Goal: Transaction & Acquisition: Purchase product/service

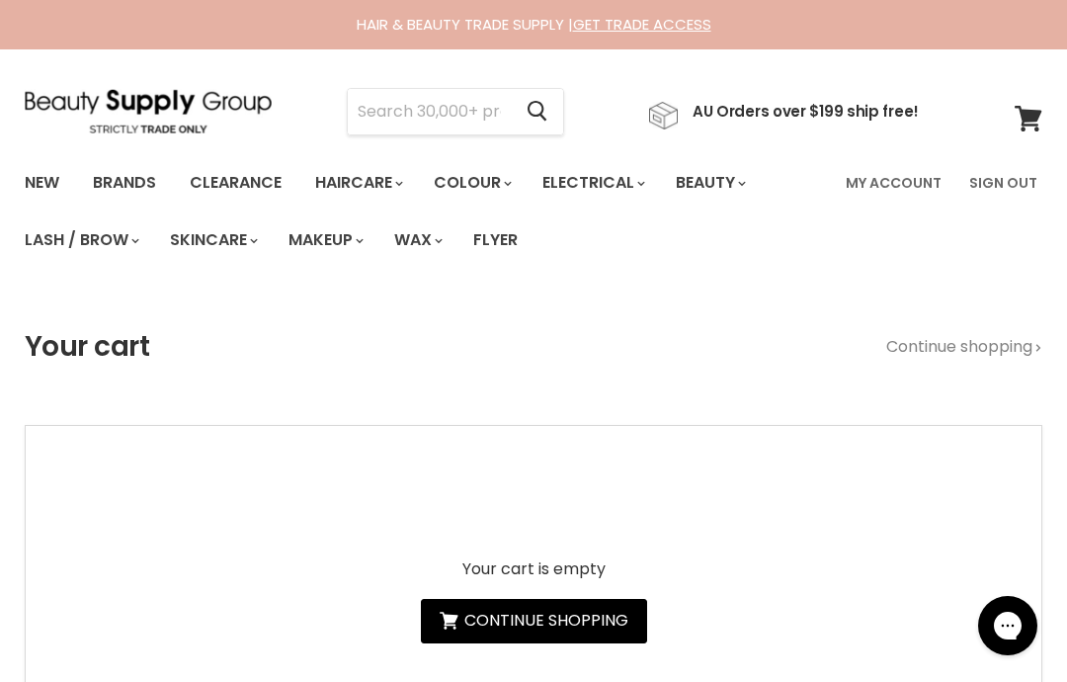
click at [896, 186] on link "My Account" at bounding box center [894, 182] width 120 height 41
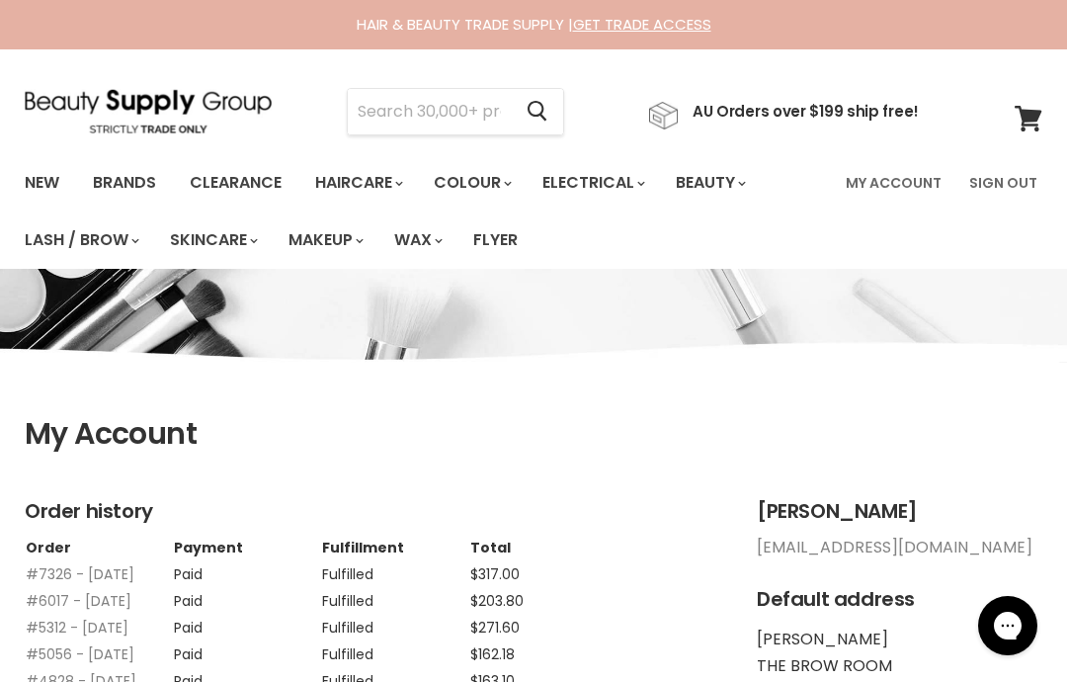
click at [437, 117] on input "Search" at bounding box center [429, 111] width 163 height 45
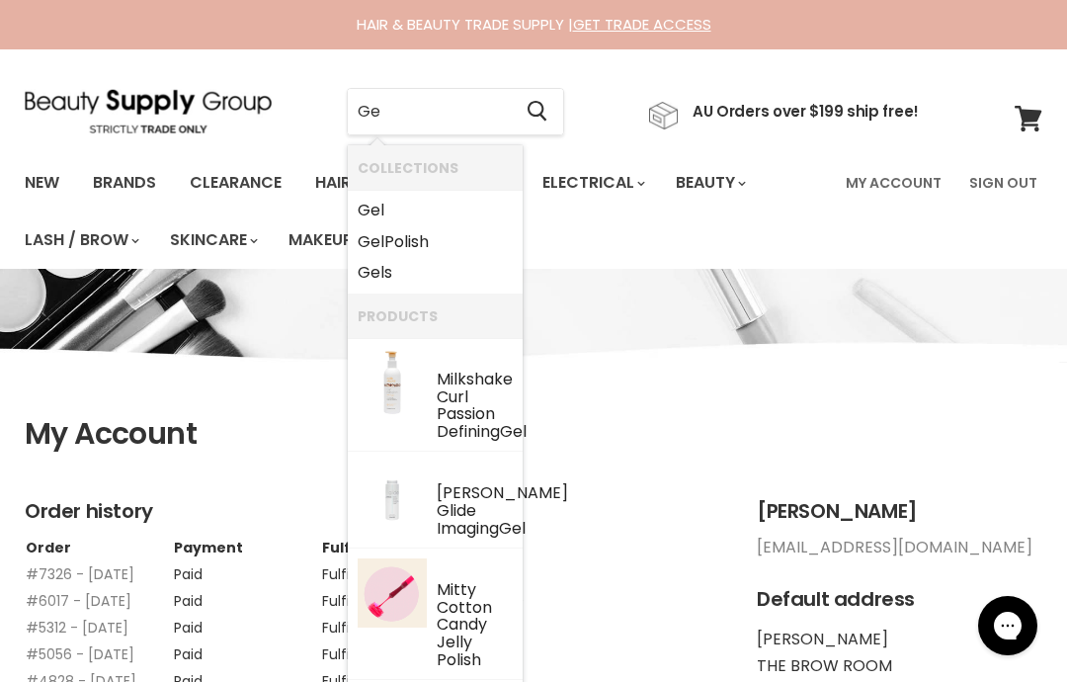
type input "G"
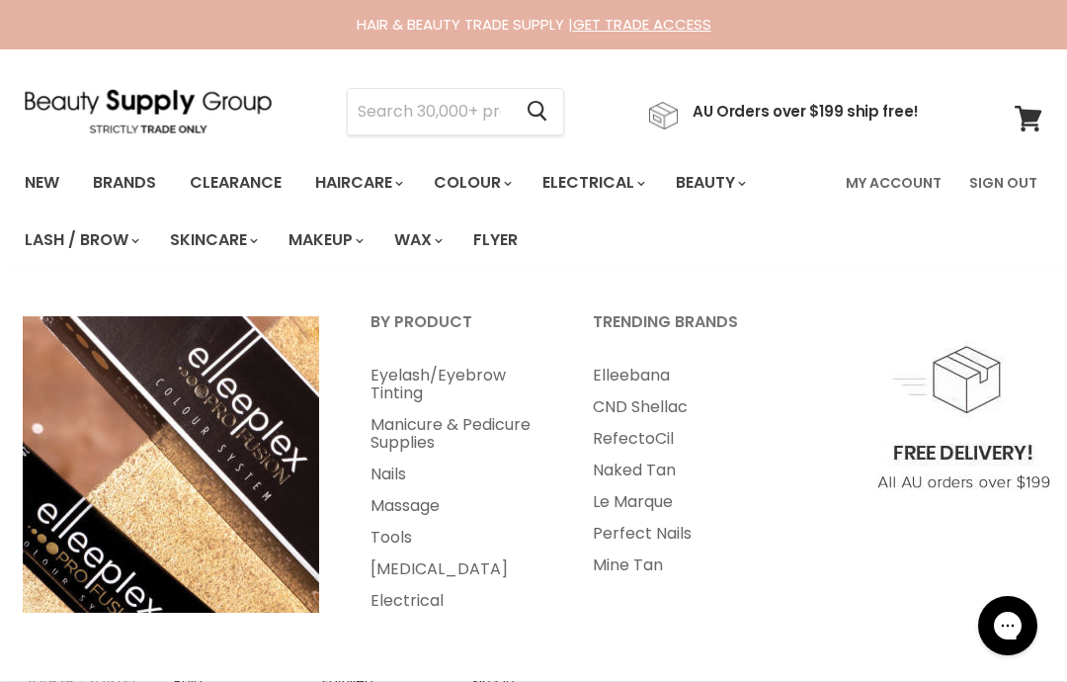
click at [738, 185] on link "Beauty" at bounding box center [709, 182] width 97 height 41
click at [140, 179] on link "Brands" at bounding box center [124, 182] width 93 height 41
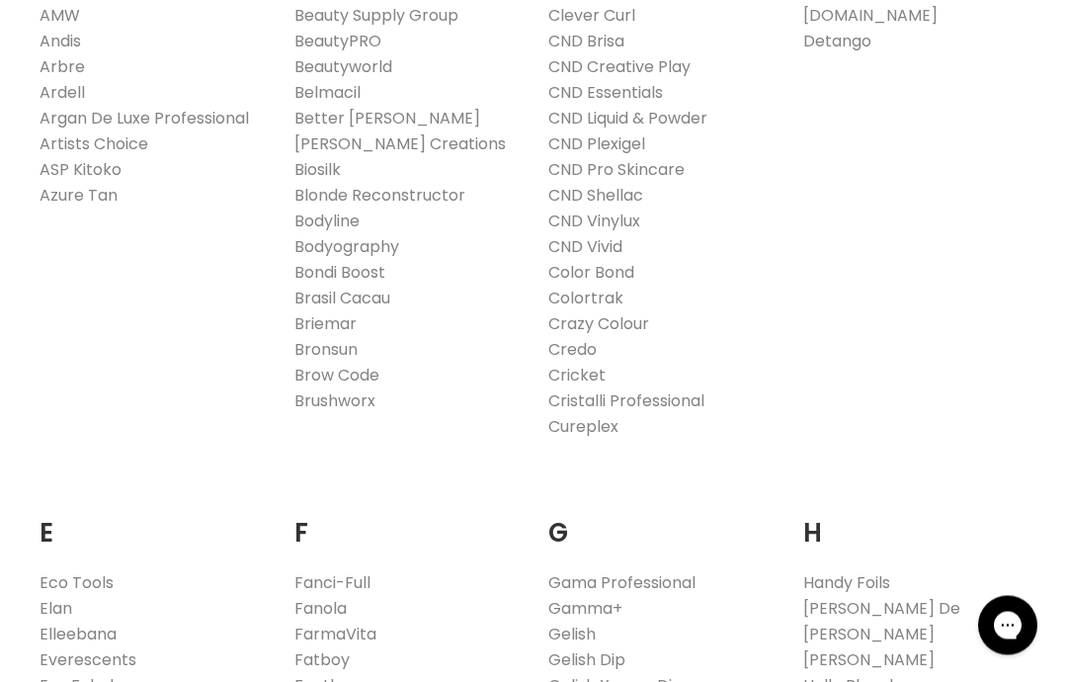
scroll to position [1258, 0]
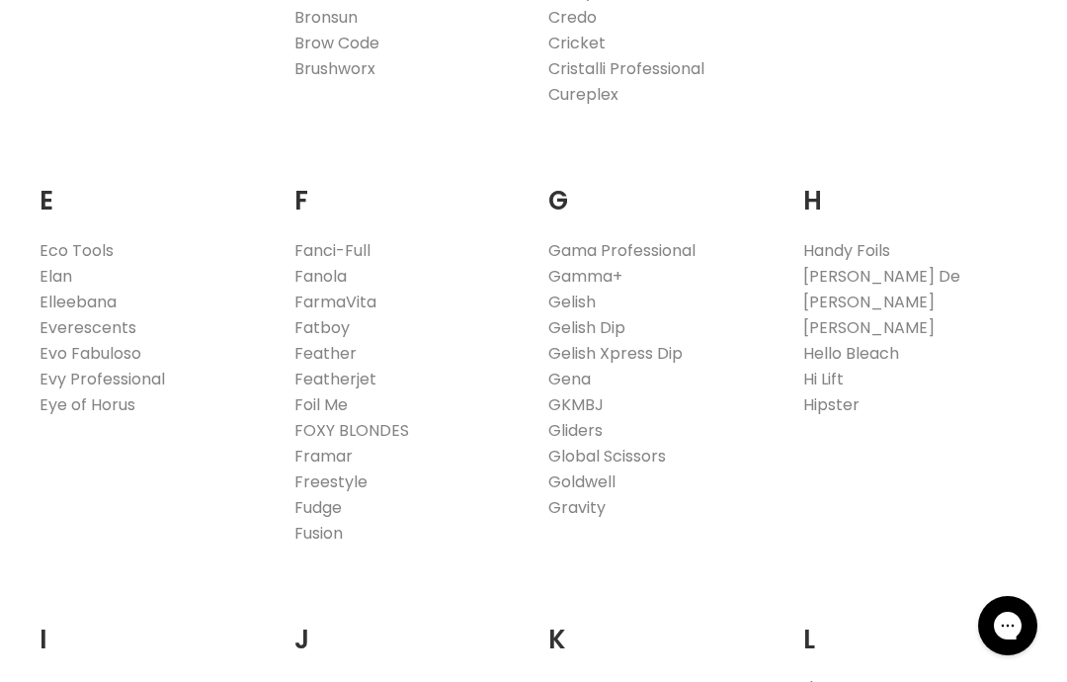
click at [592, 308] on link "Gelish" at bounding box center [571, 301] width 47 height 23
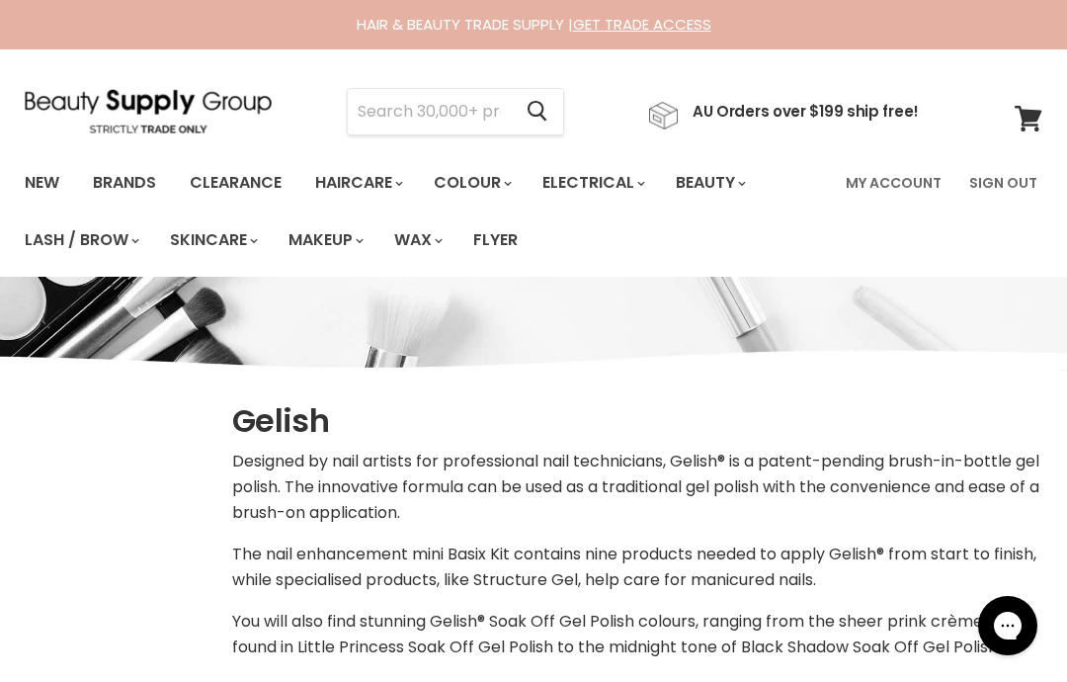
select select "manual"
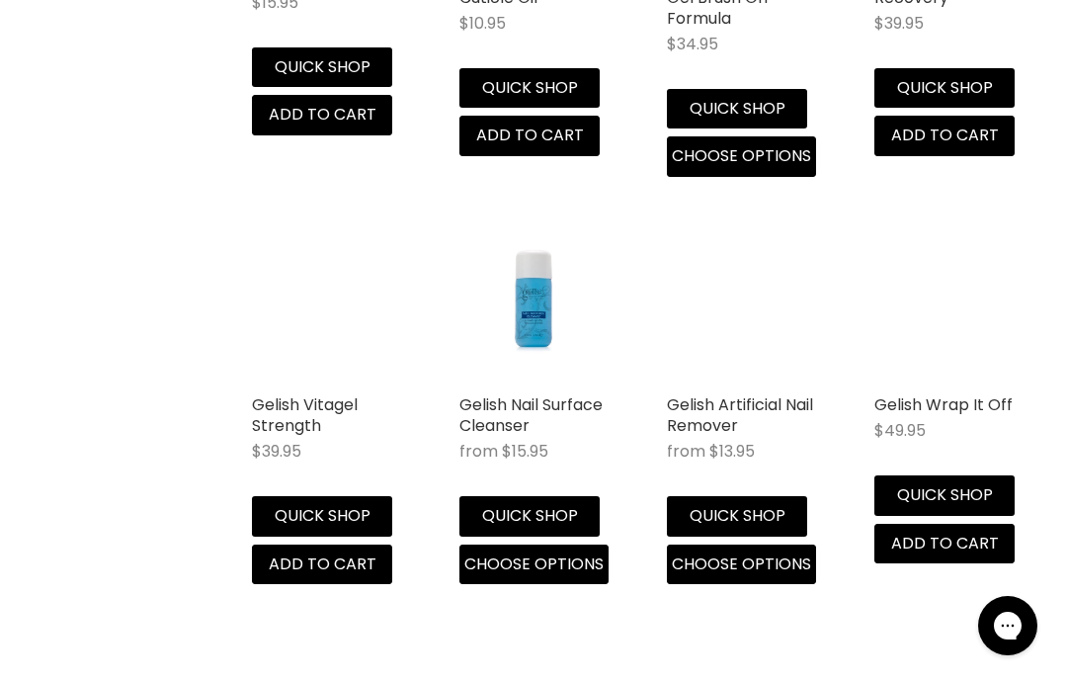
scroll to position [1937, 0]
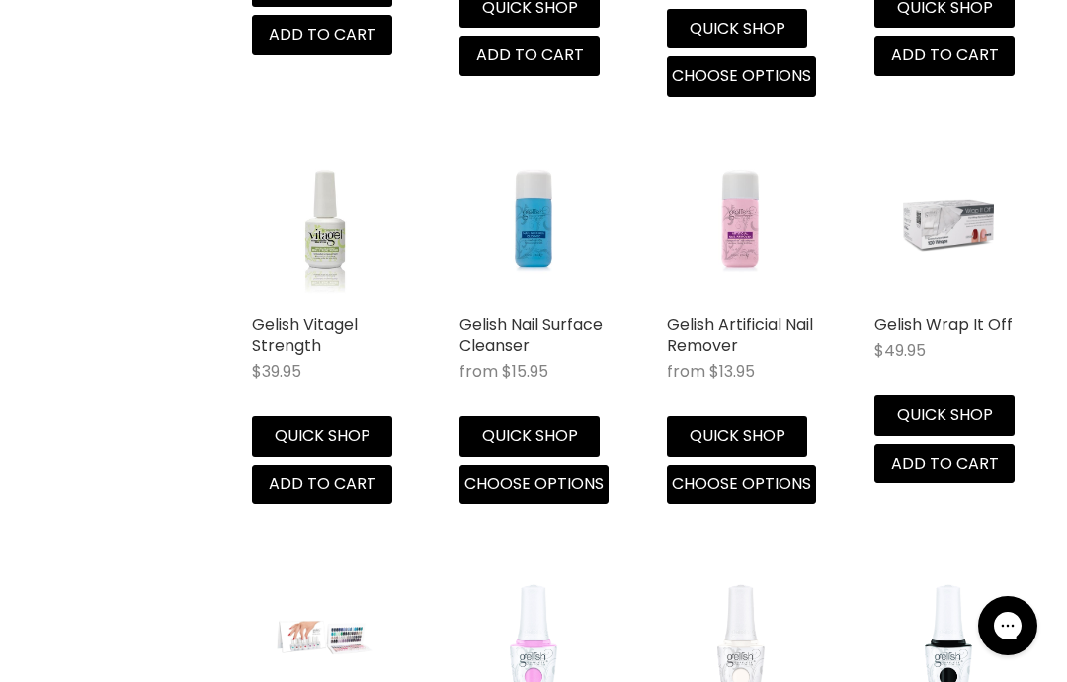
click at [566, 424] on button "Quick shop" at bounding box center [529, 436] width 140 height 40
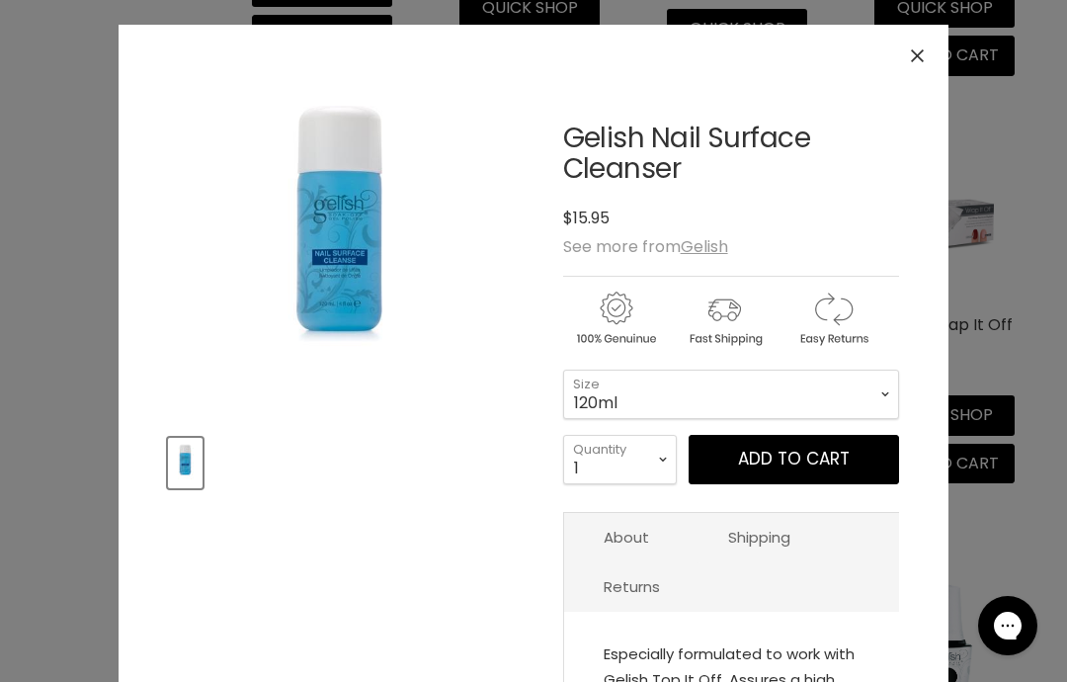
click at [785, 465] on span "Add to cart" at bounding box center [794, 459] width 112 height 24
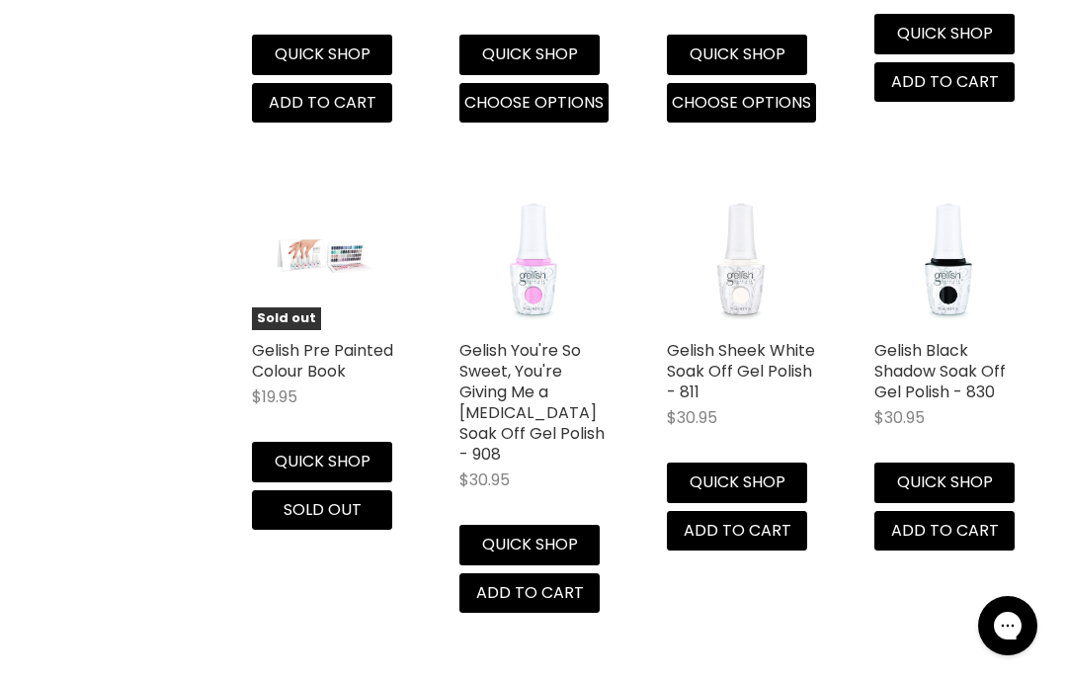
scroll to position [2392, 0]
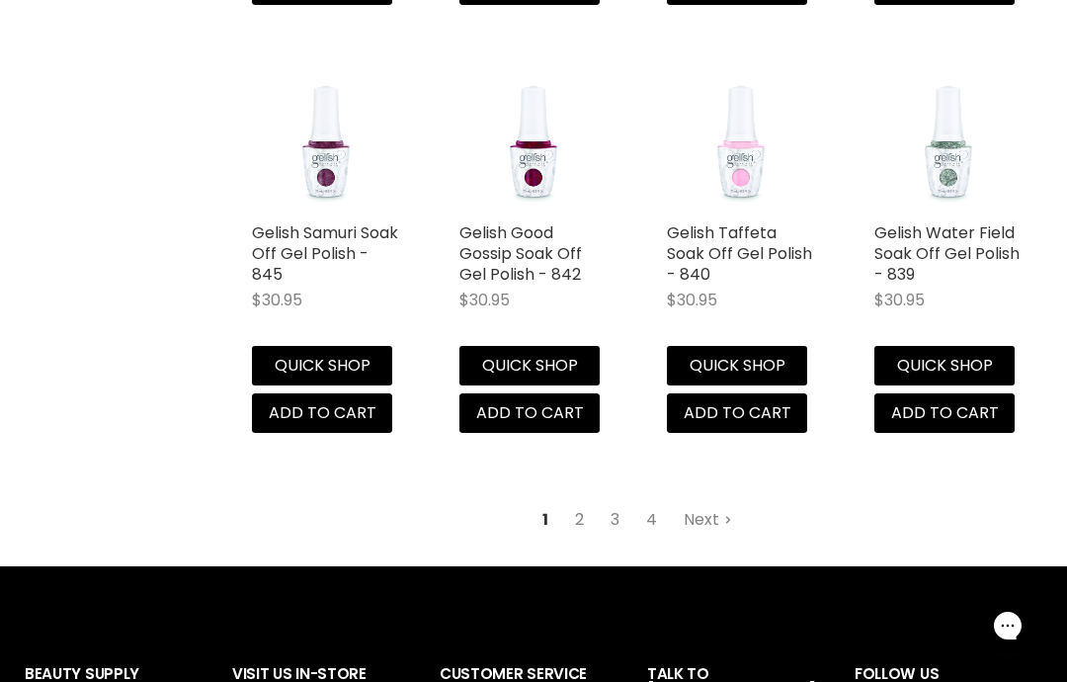
click at [564, 502] on link "2" at bounding box center [579, 520] width 31 height 36
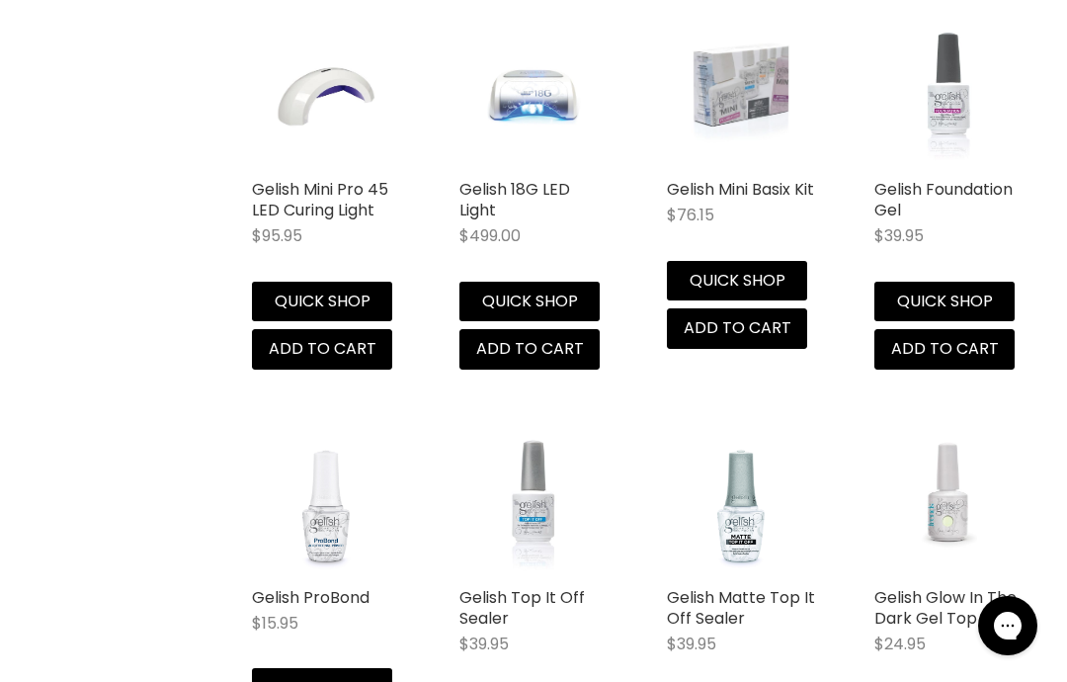
scroll to position [780, 0]
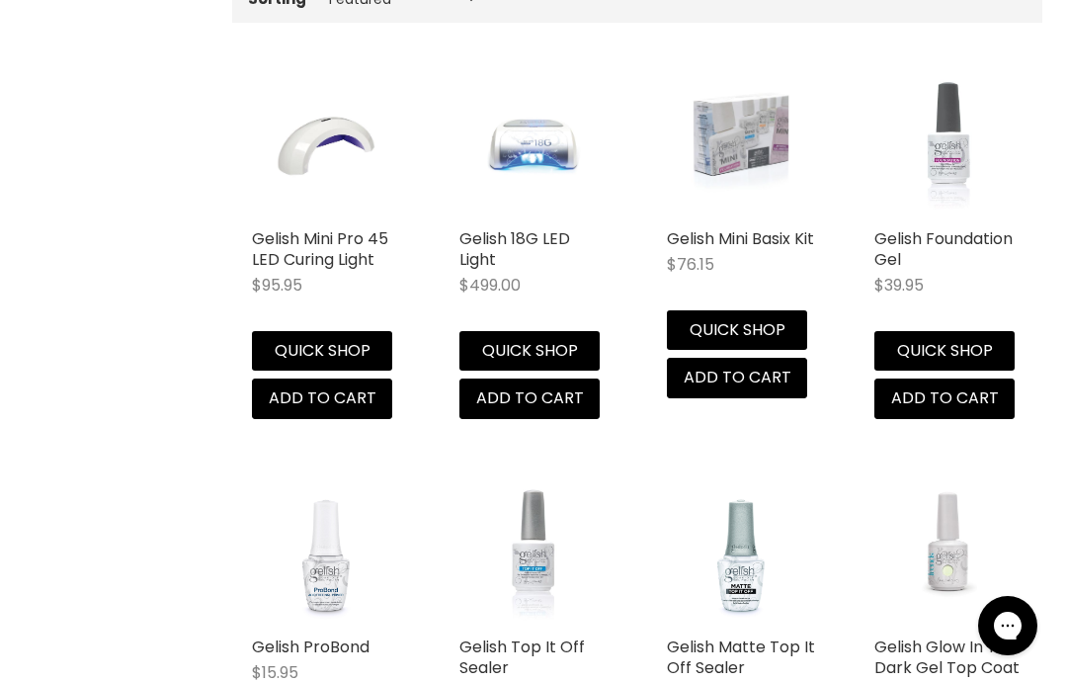
select select "manual"
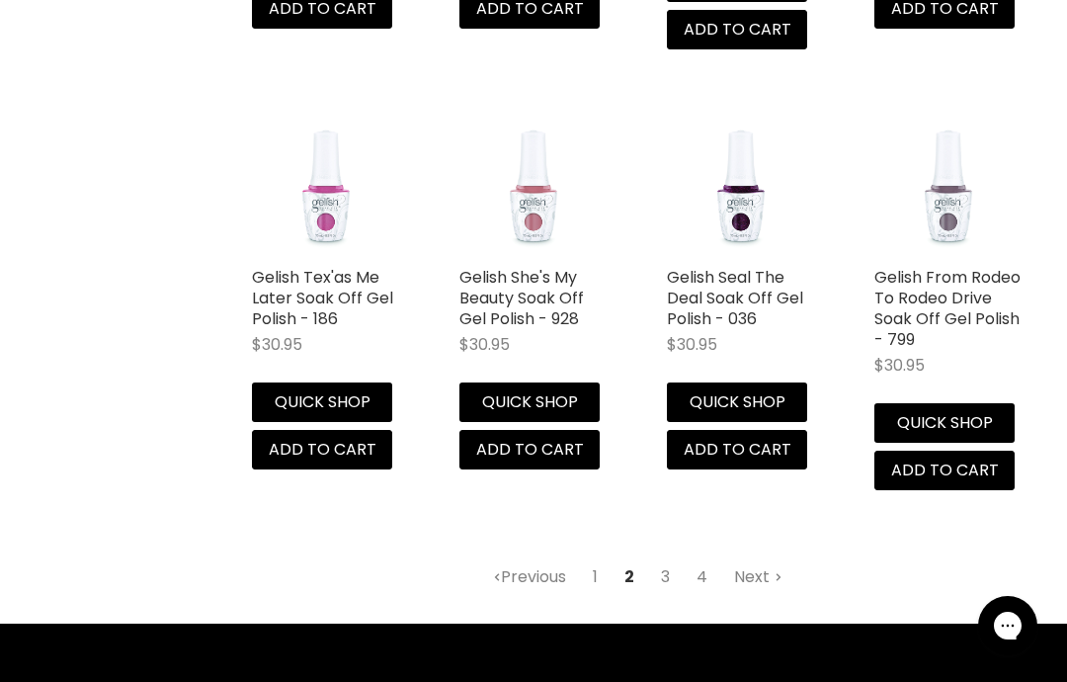
click at [666, 559] on link "3" at bounding box center [665, 577] width 31 height 36
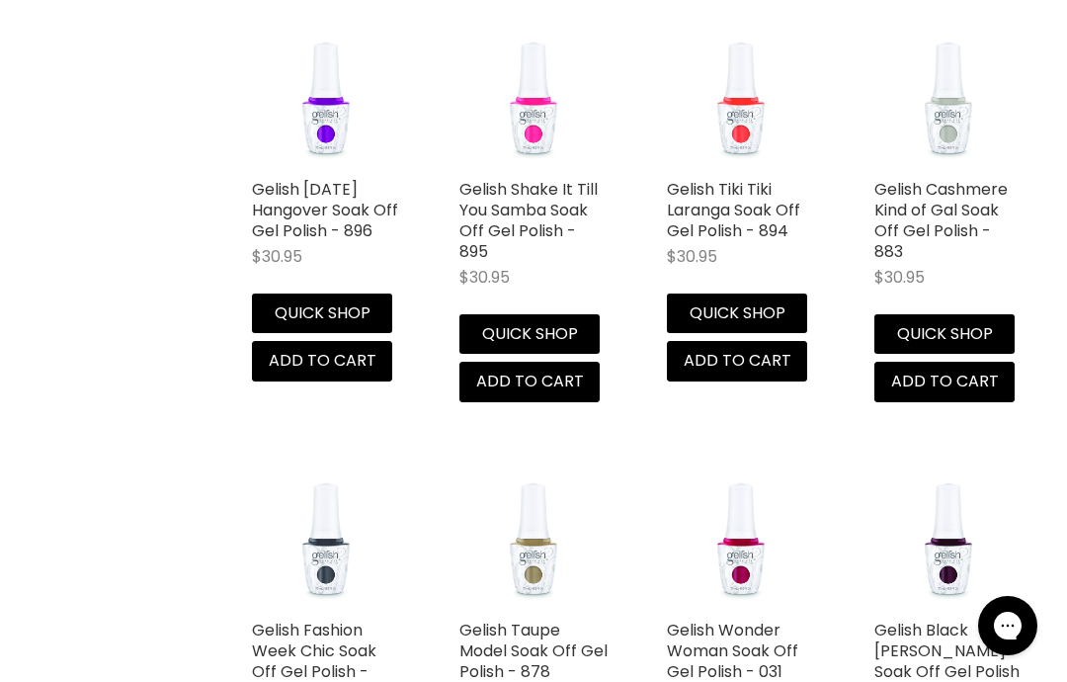
select select "manual"
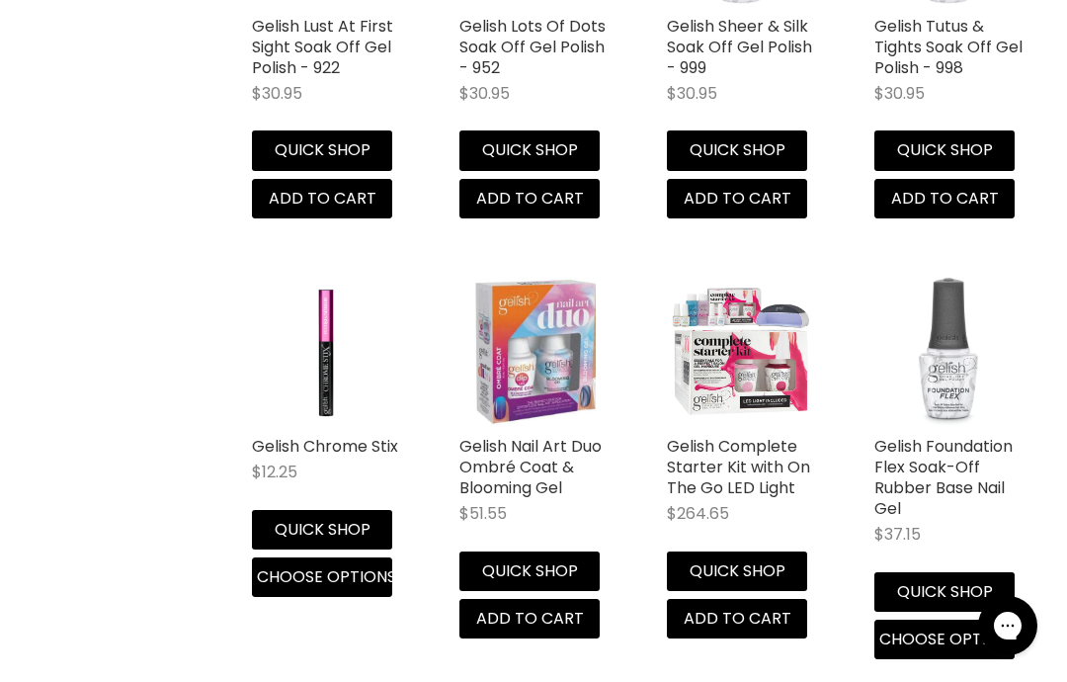
scroll to position [5535, 0]
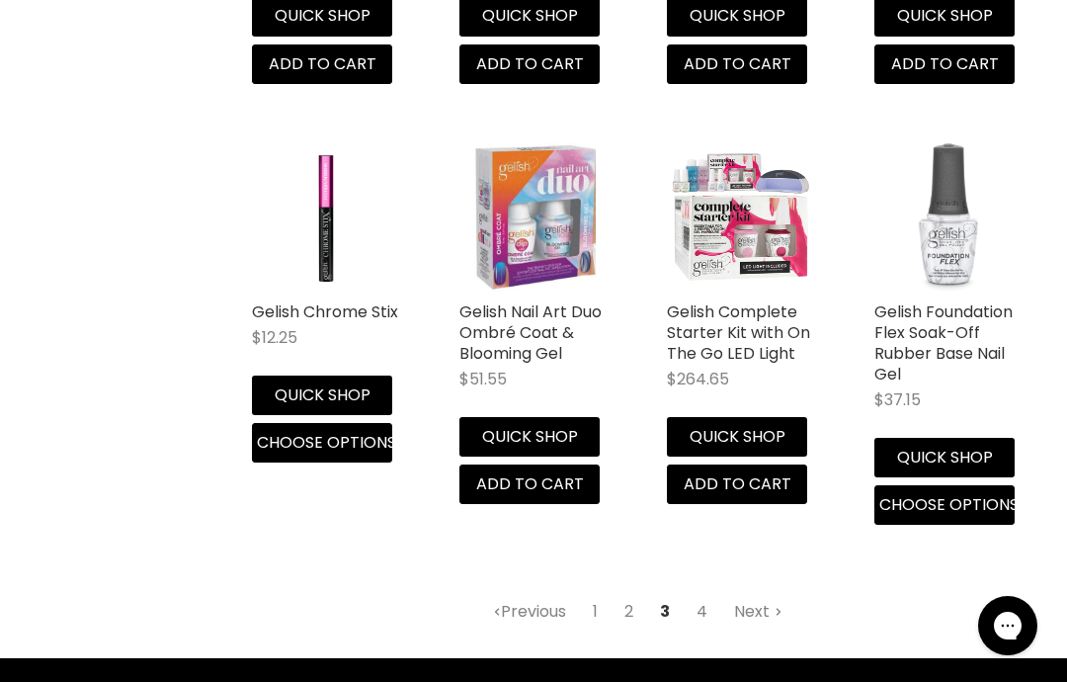
click at [716, 594] on link "4" at bounding box center [702, 612] width 33 height 36
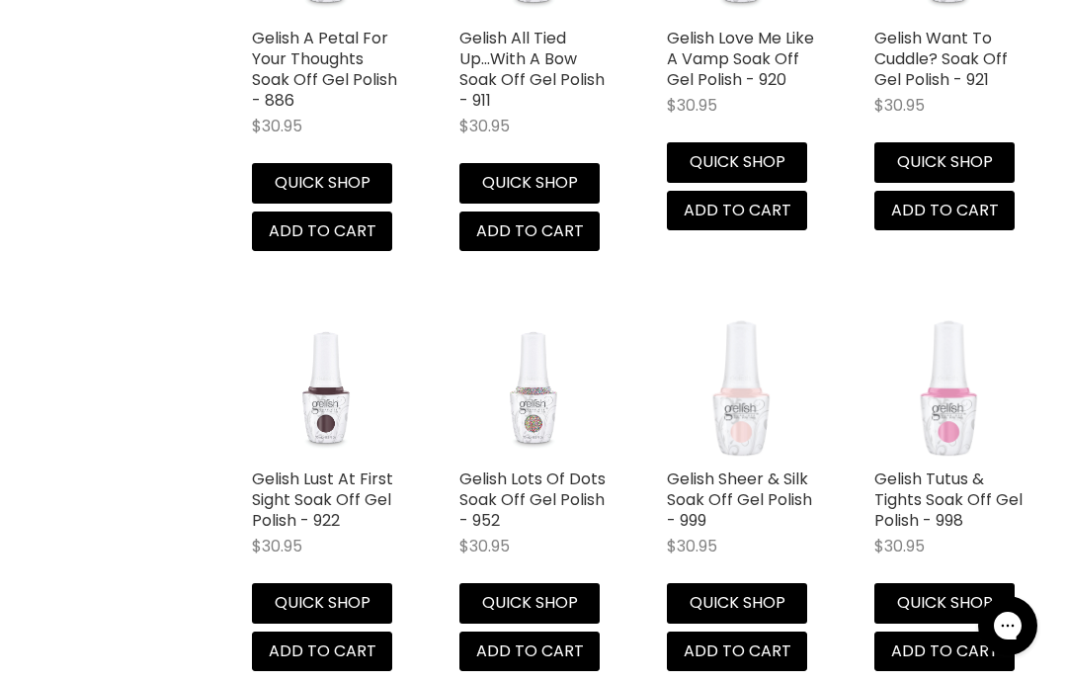
select select "manual"
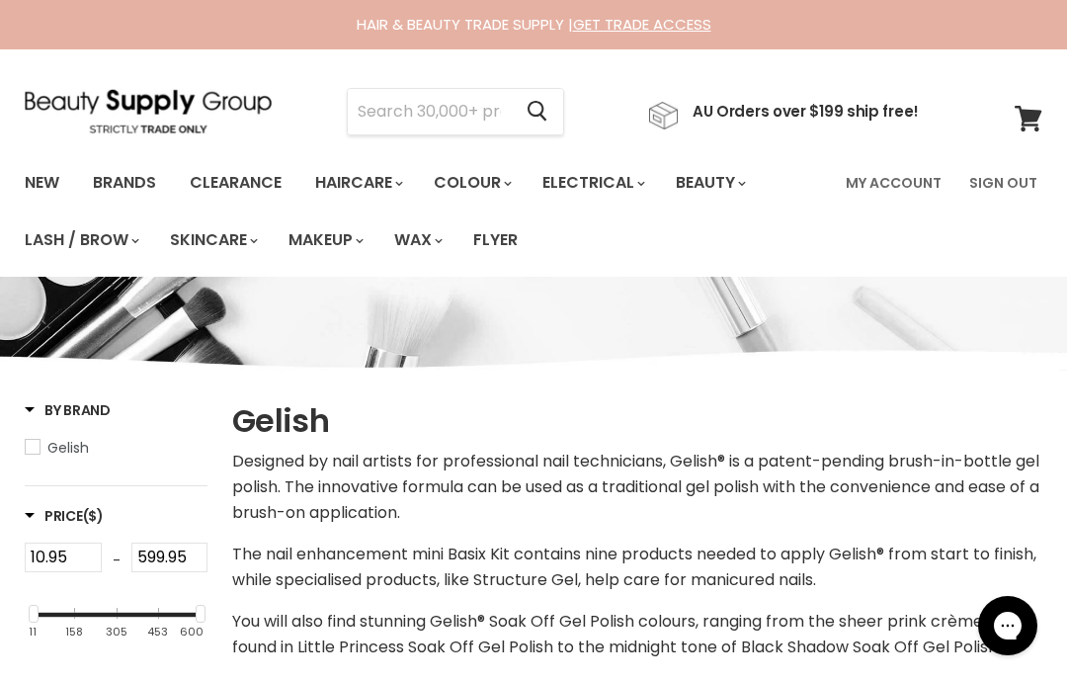
click at [458, 126] on input "Search" at bounding box center [429, 111] width 163 height 45
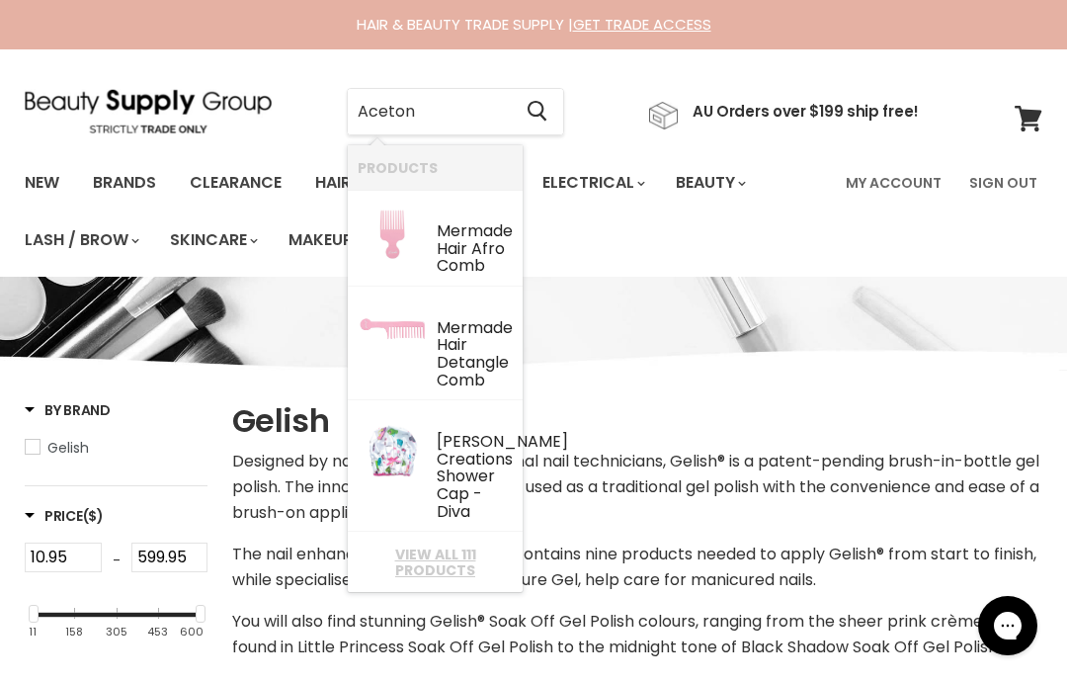
type input "Acetone"
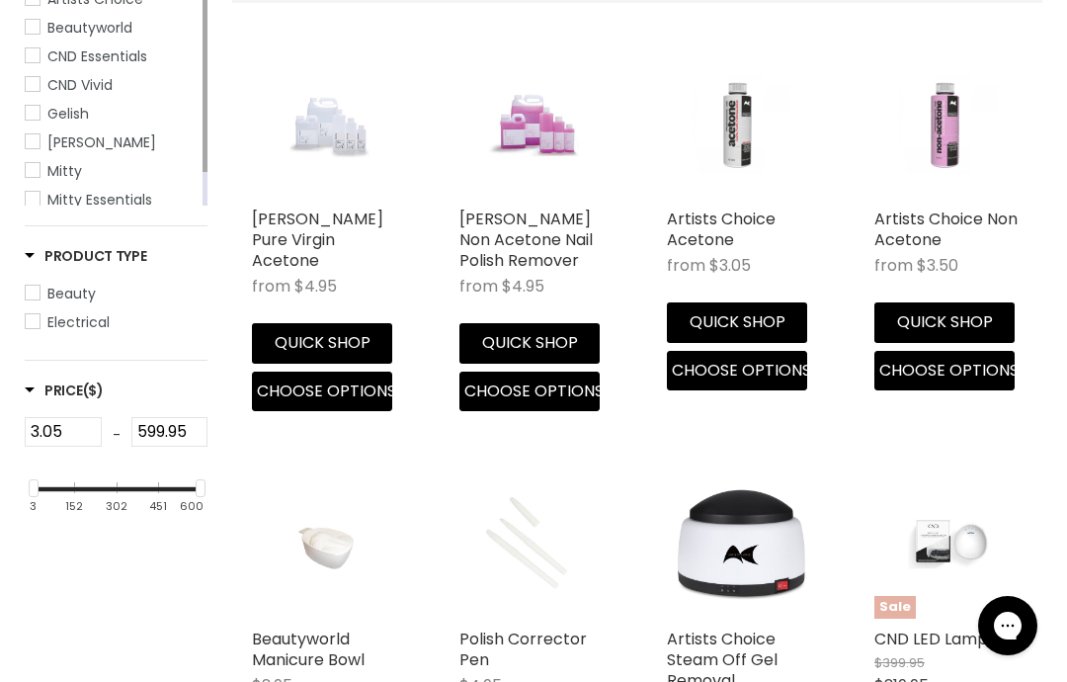
scroll to position [486, 0]
click at [757, 382] on button "Choose options" at bounding box center [737, 372] width 140 height 40
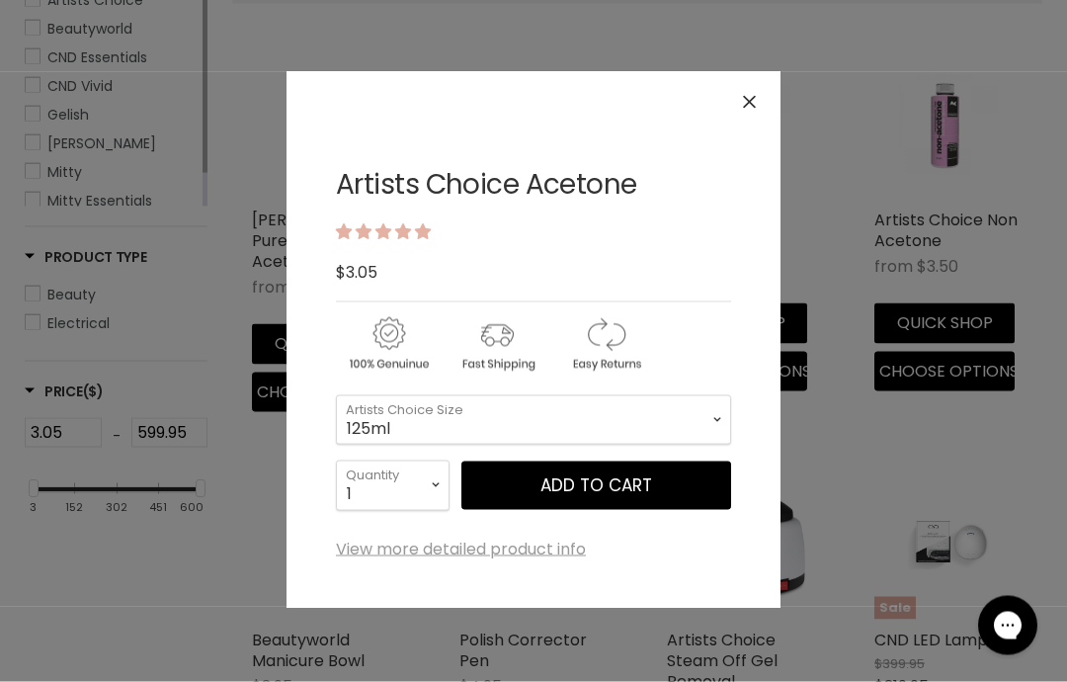
scroll to position [487, 0]
click at [709, 419] on select "125ml 250ml 500ml 1 Litre" at bounding box center [533, 419] width 395 height 49
click at [580, 419] on select "125ml 250ml 500ml 1 Litre" at bounding box center [533, 419] width 395 height 49
select select "1 Litre"
click at [607, 485] on button "Add to cart" at bounding box center [596, 485] width 270 height 49
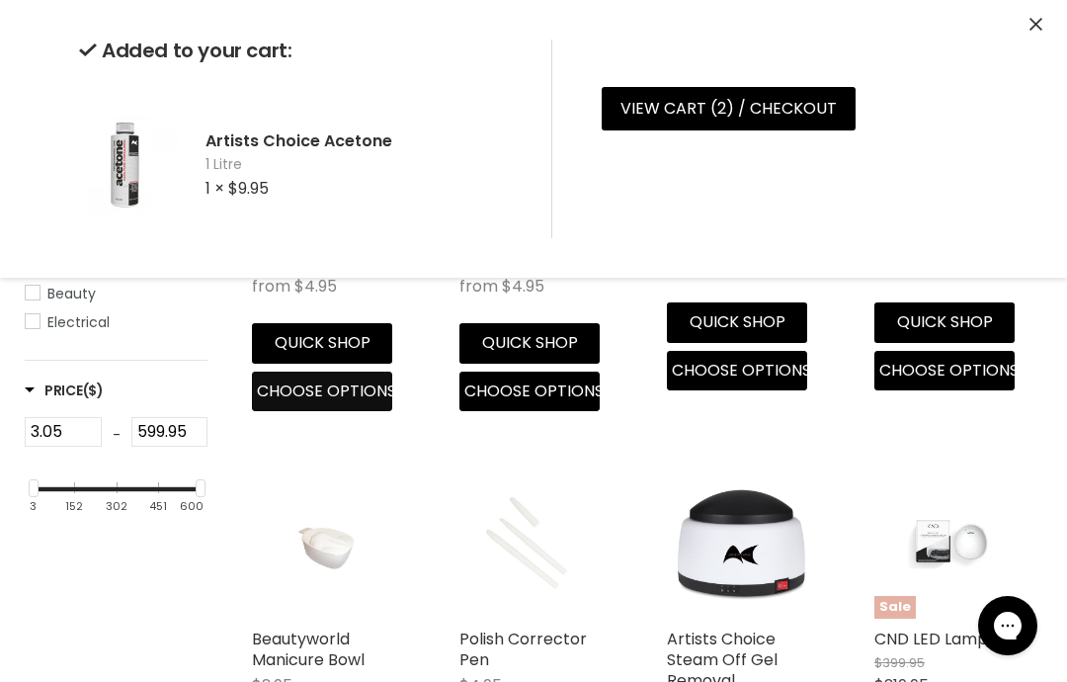
click at [351, 379] on span "Choose options" at bounding box center [326, 390] width 139 height 23
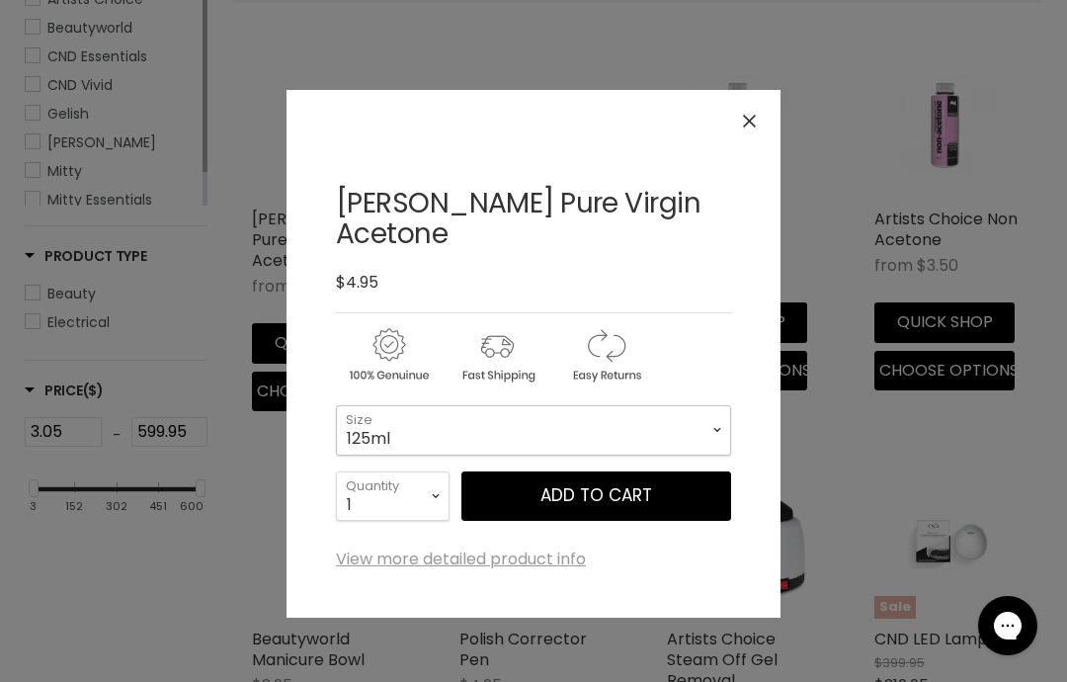
click at [649, 405] on select "125ml 250ml 500ml 1 Litre" at bounding box center [533, 429] width 395 height 49
select select "1 Litre"
click at [746, 123] on icon "Close" at bounding box center [749, 121] width 13 height 13
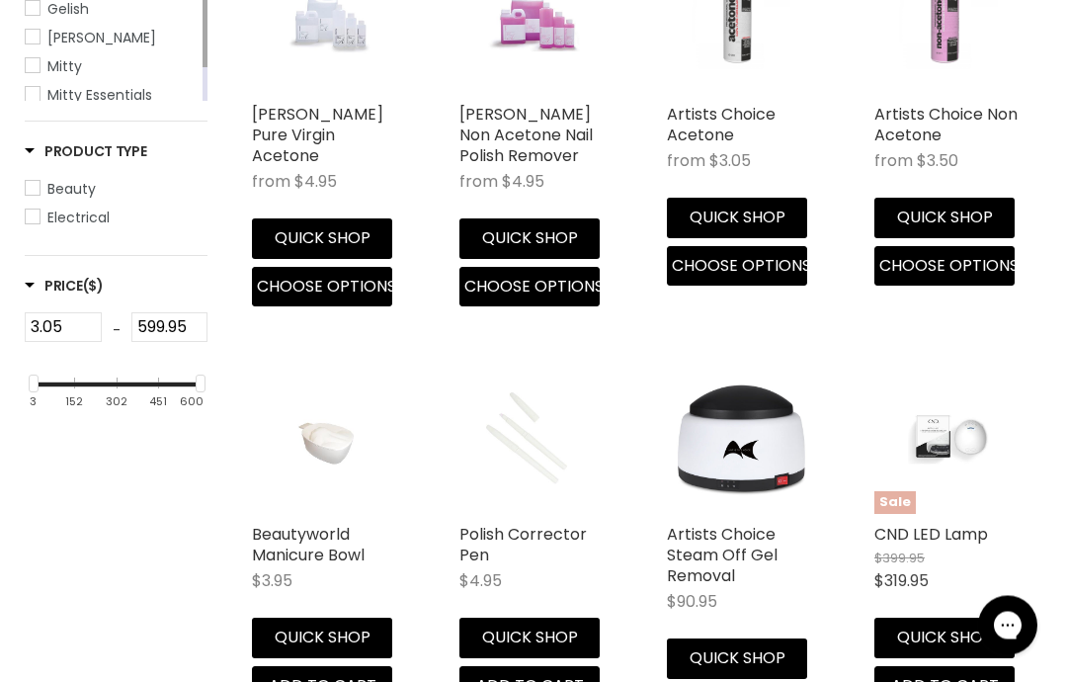
scroll to position [0, 0]
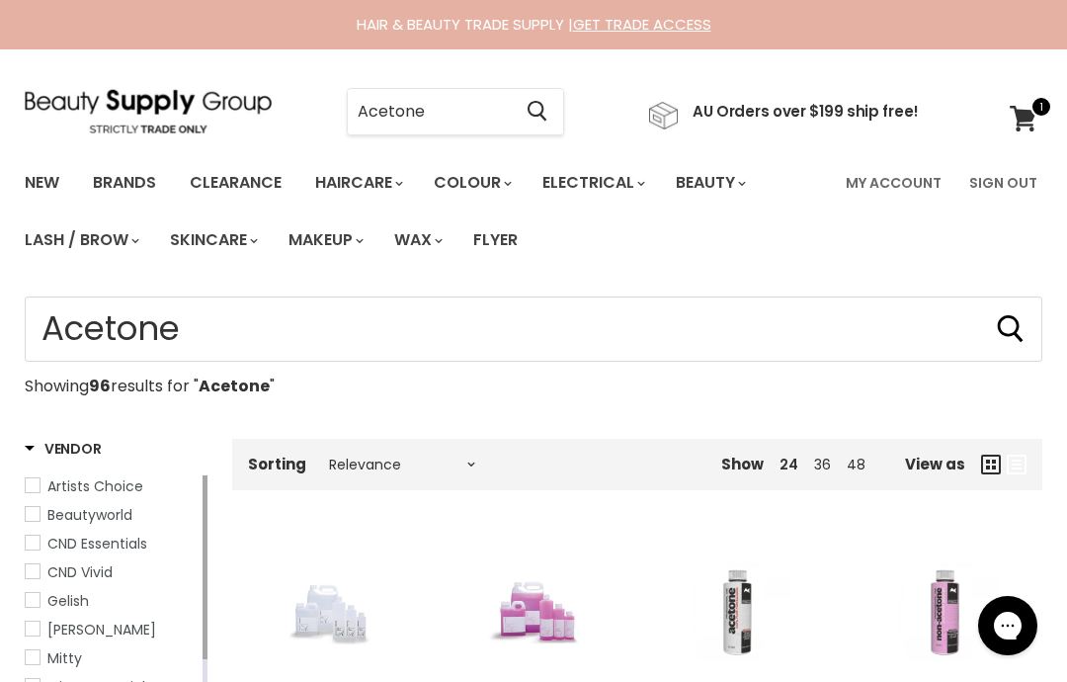
click at [487, 122] on input "Acetone" at bounding box center [429, 111] width 163 height 45
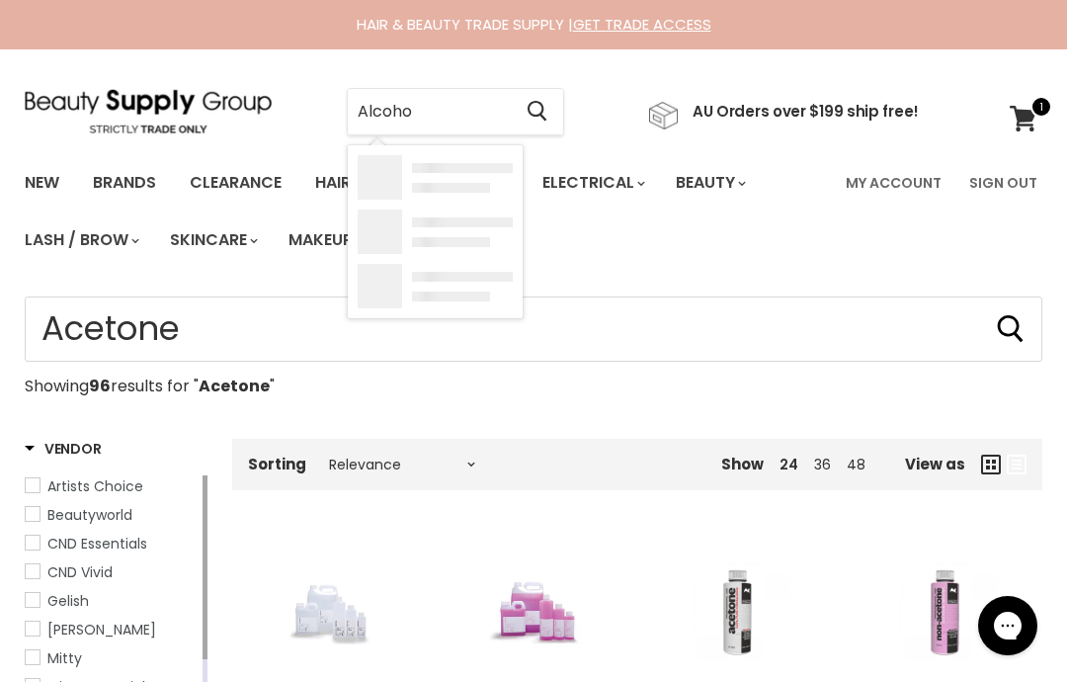
type input "Alcohol"
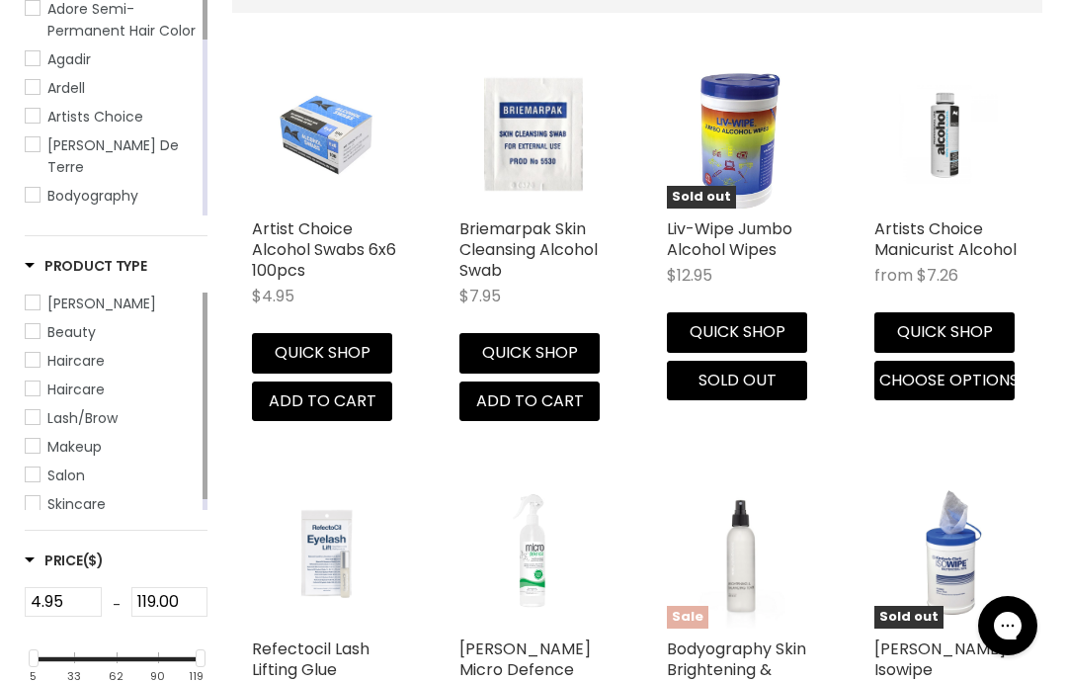
scroll to position [462, 0]
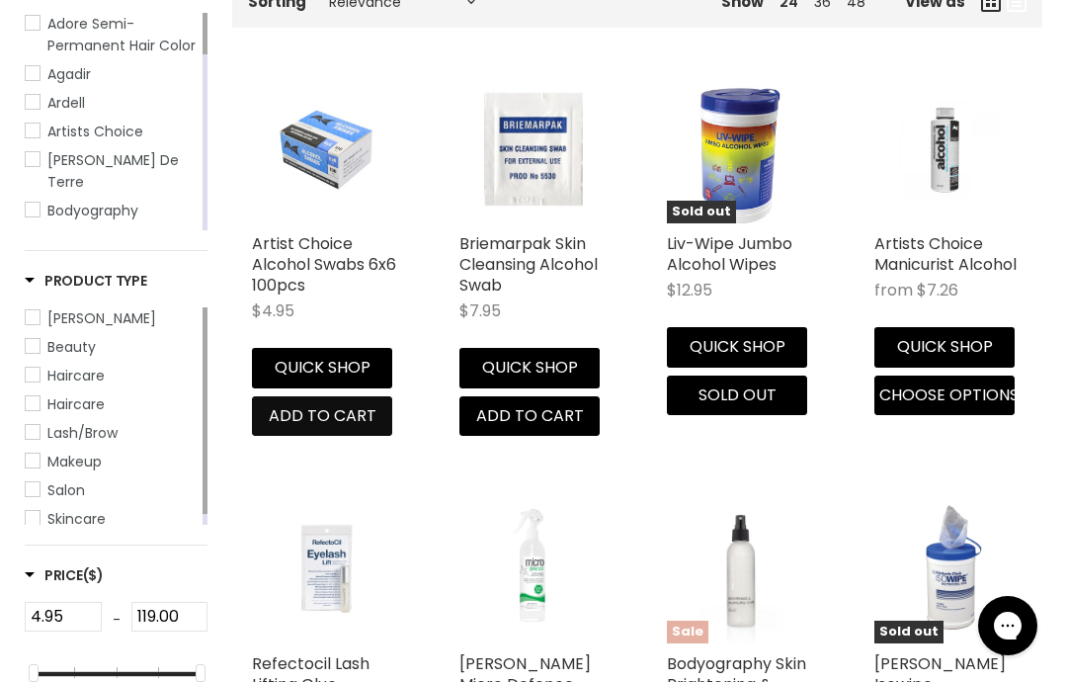
click at [345, 420] on span "Add to cart" at bounding box center [323, 415] width 108 height 23
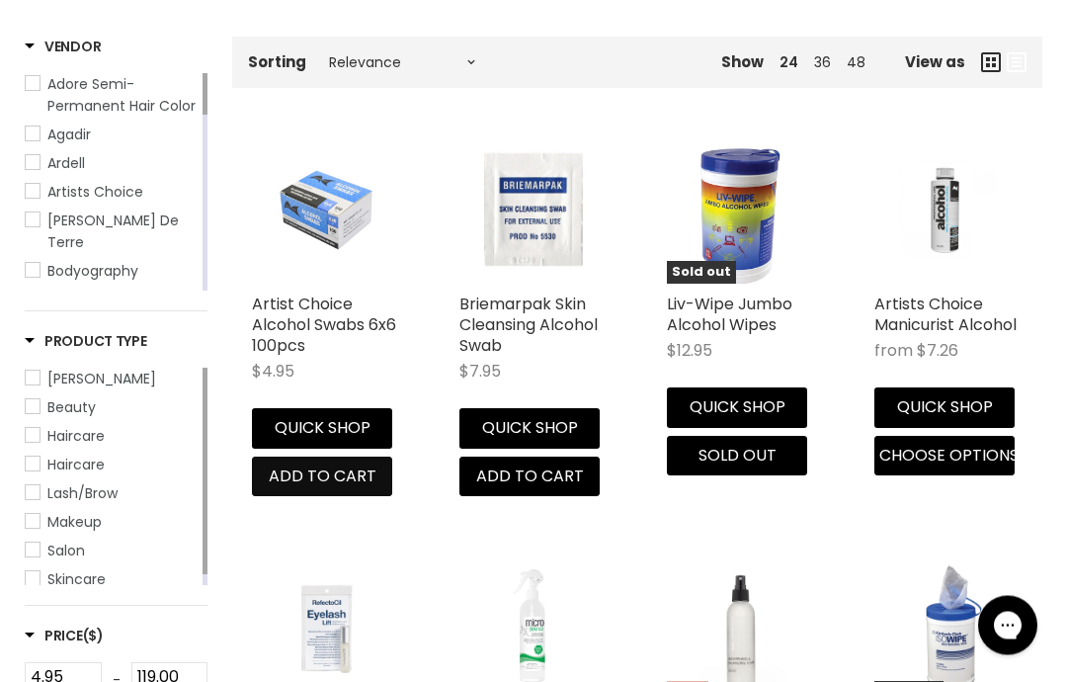
scroll to position [0, 0]
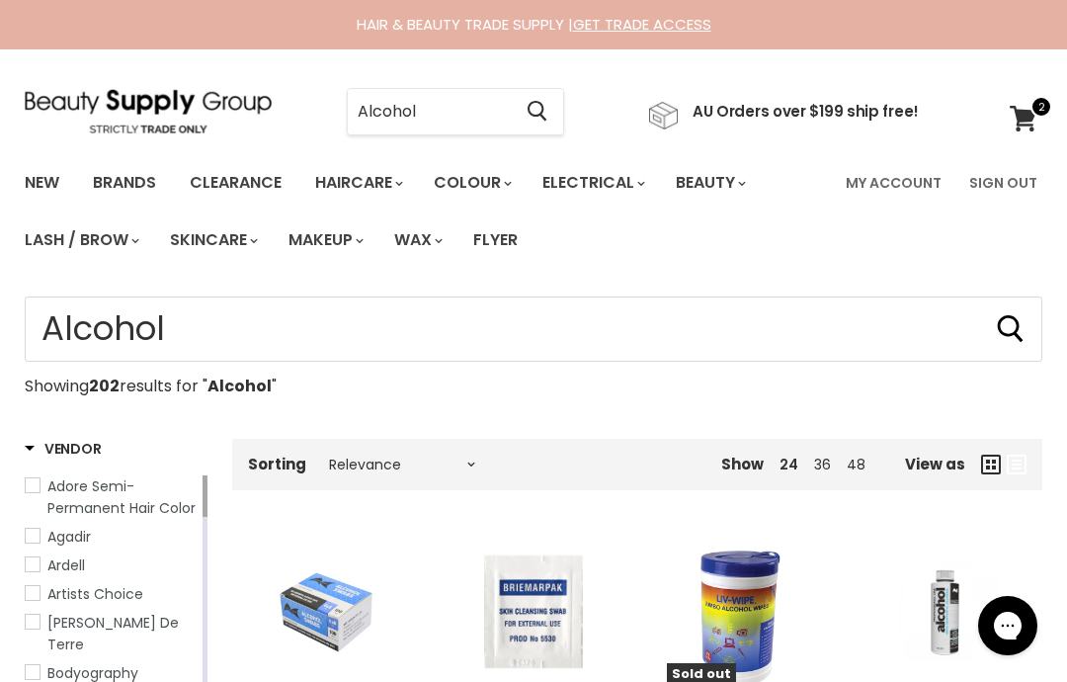
click at [470, 119] on input "Alcohol" at bounding box center [429, 111] width 163 height 45
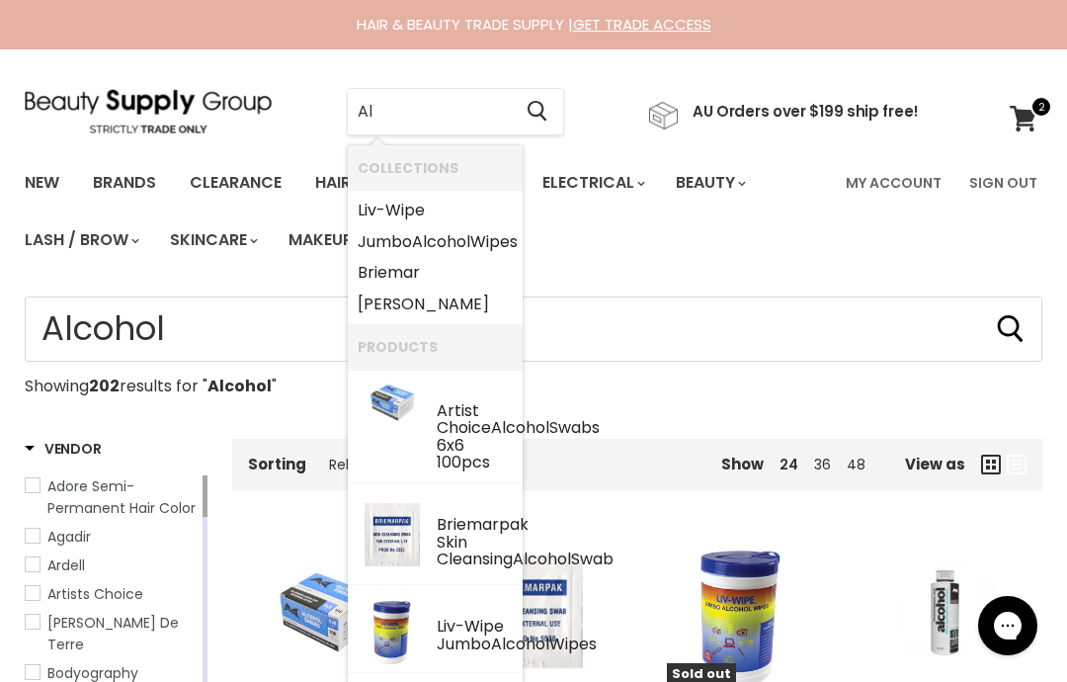
type input "A"
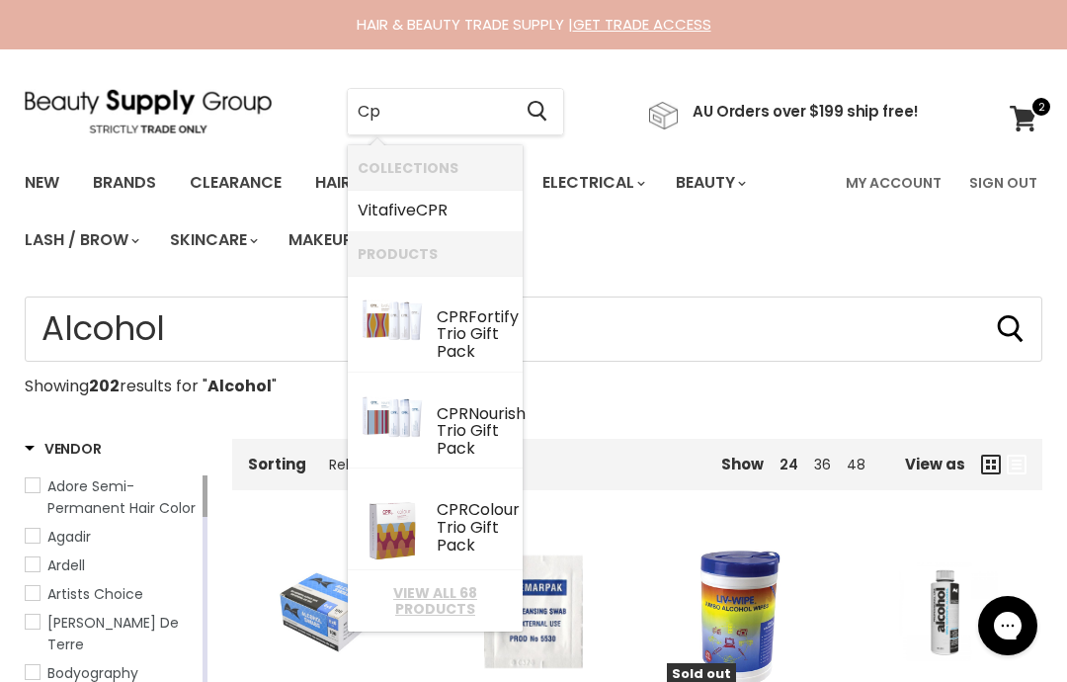
type input "C"
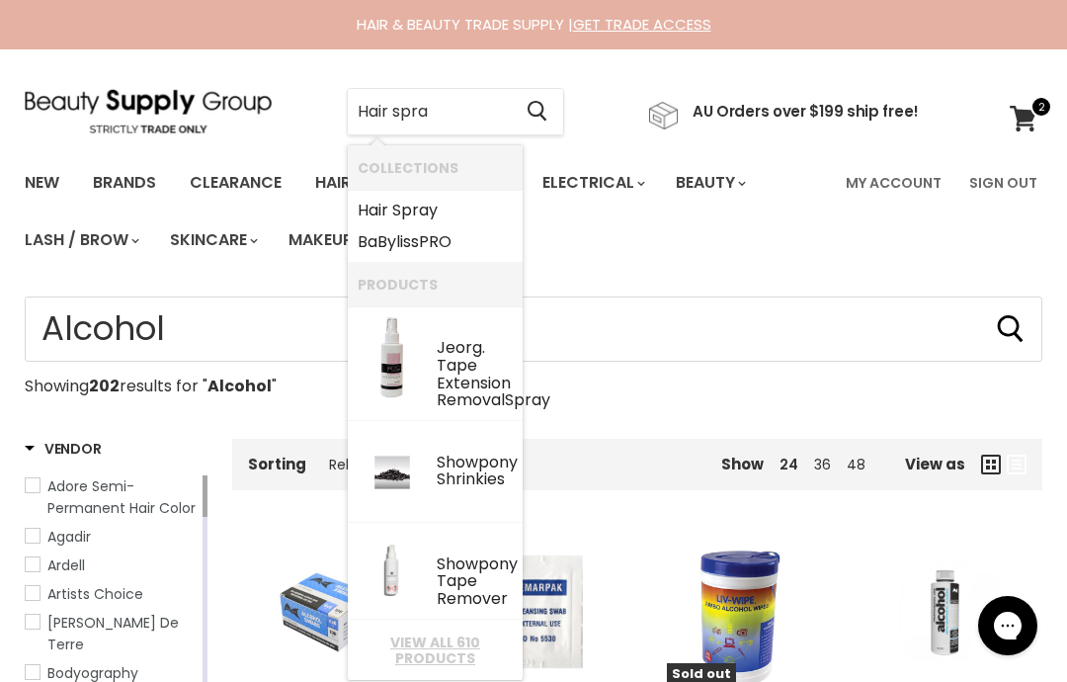
type input "Hair spray"
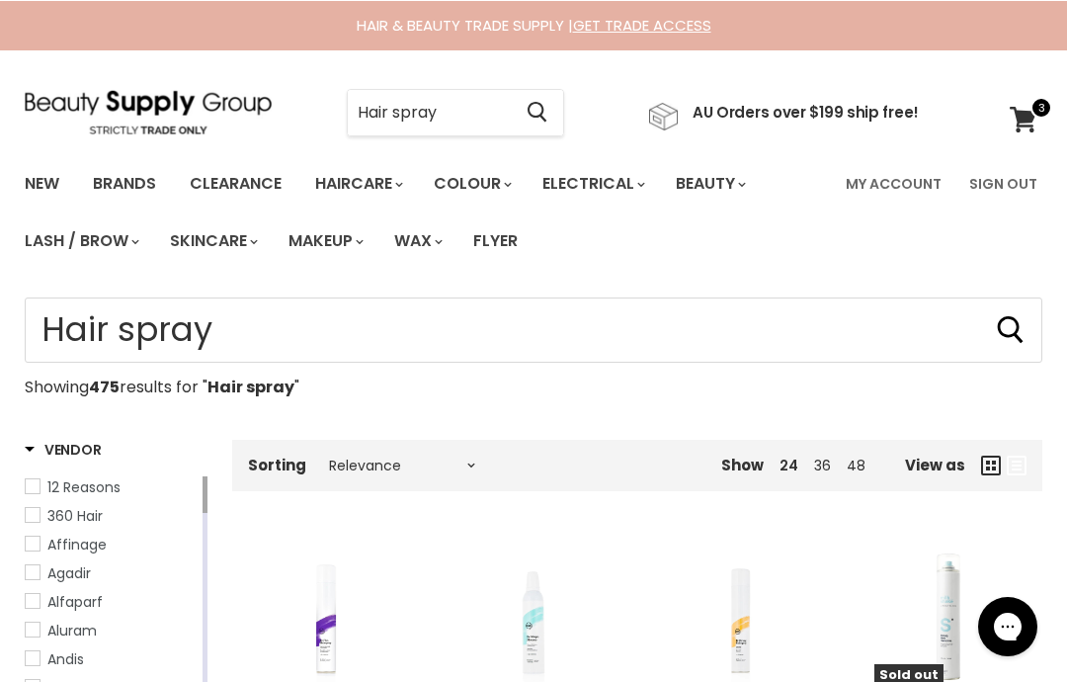
scroll to position [84, 0]
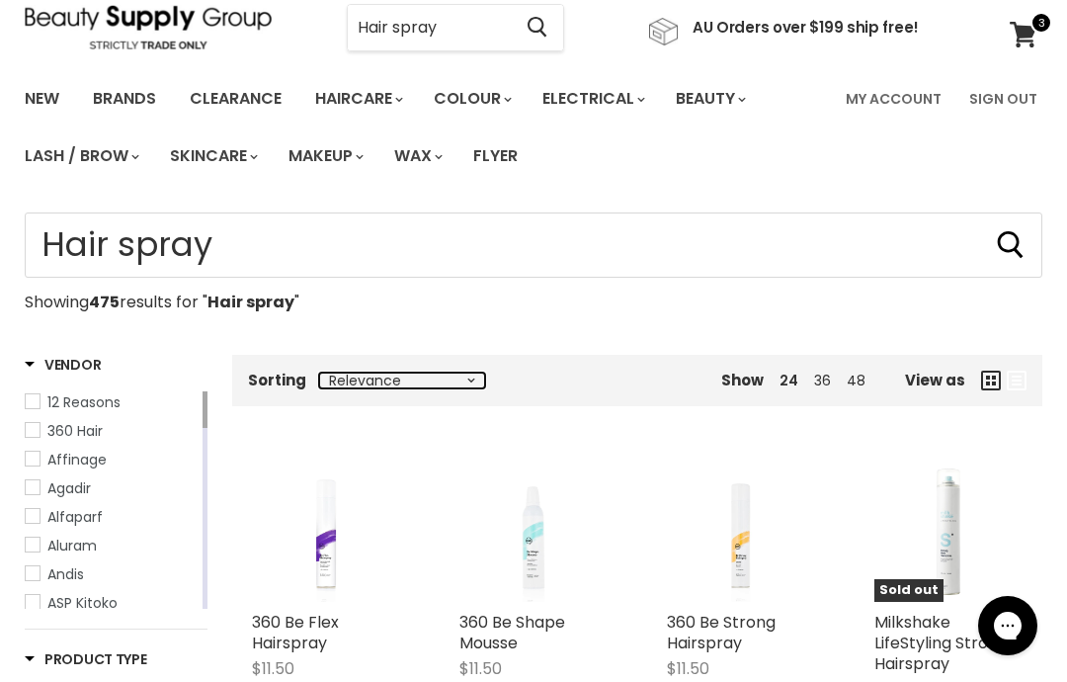
click at [444, 385] on select "Relevance Best Selling Alphabetically, A-Z Alphabetically, Z-A Lowest Price Hig…" at bounding box center [402, 380] width 166 height 16
select select "price-ascending"
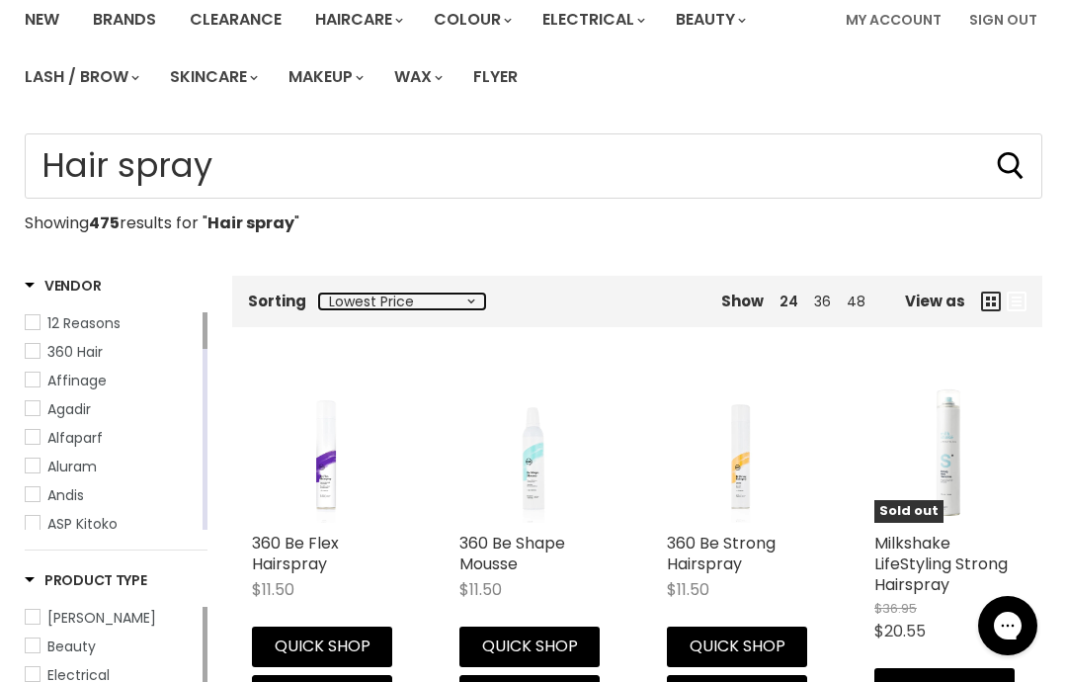
select select "price-ascending"
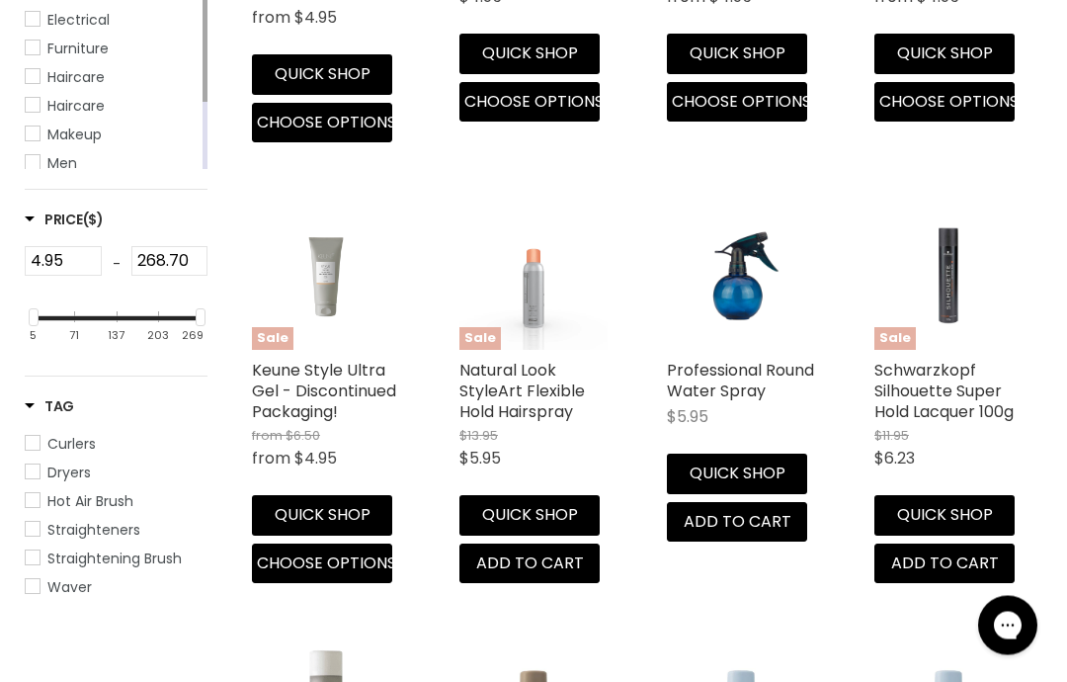
scroll to position [822, 0]
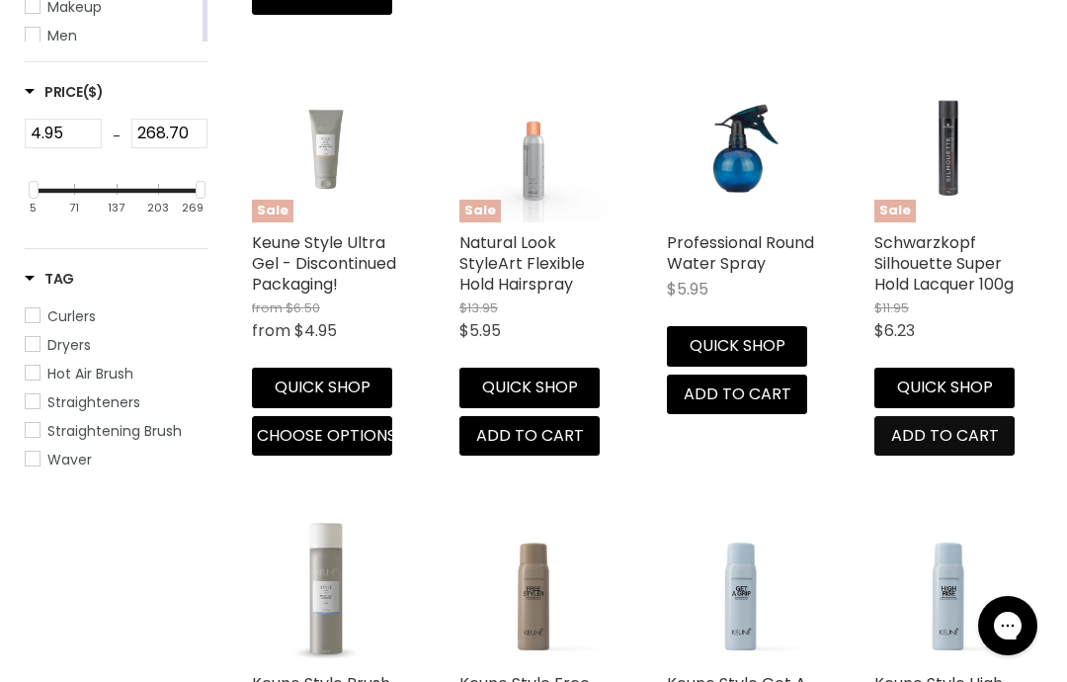
click at [968, 433] on span "Add to cart" at bounding box center [945, 435] width 108 height 23
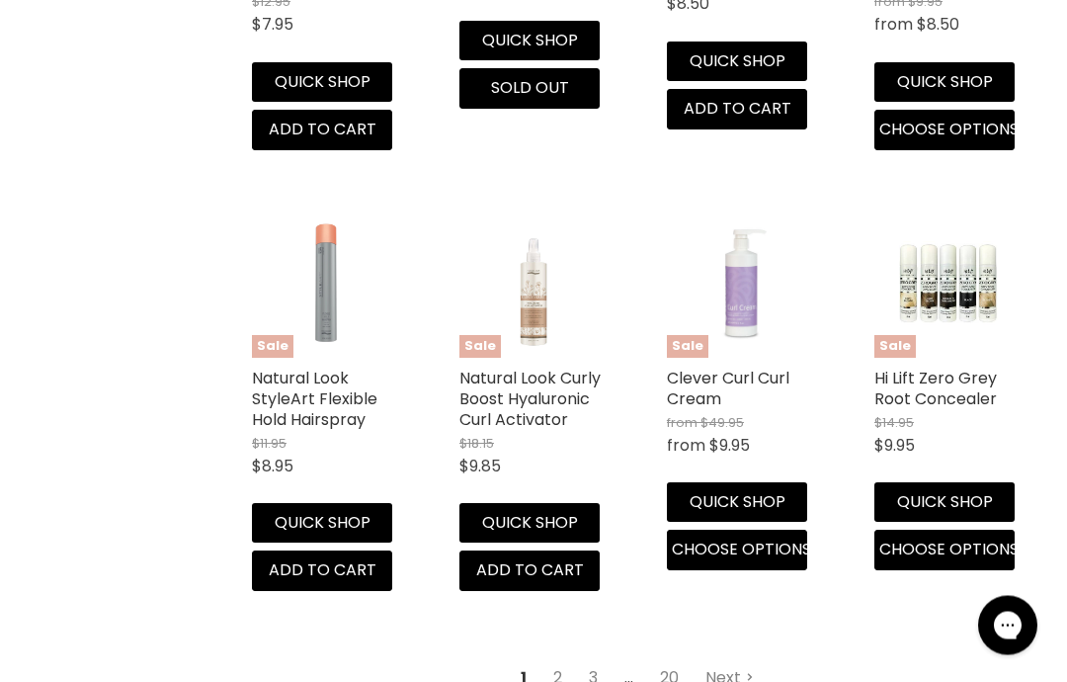
scroll to position [2665, 0]
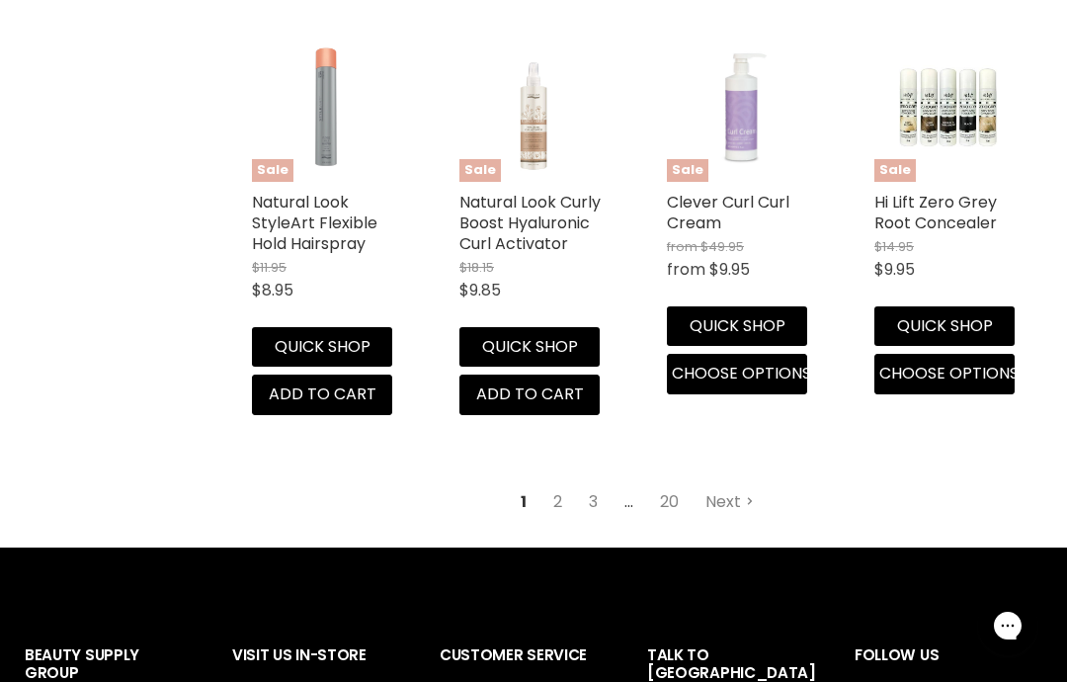
click at [558, 498] on link "2" at bounding box center [557, 502] width 31 height 36
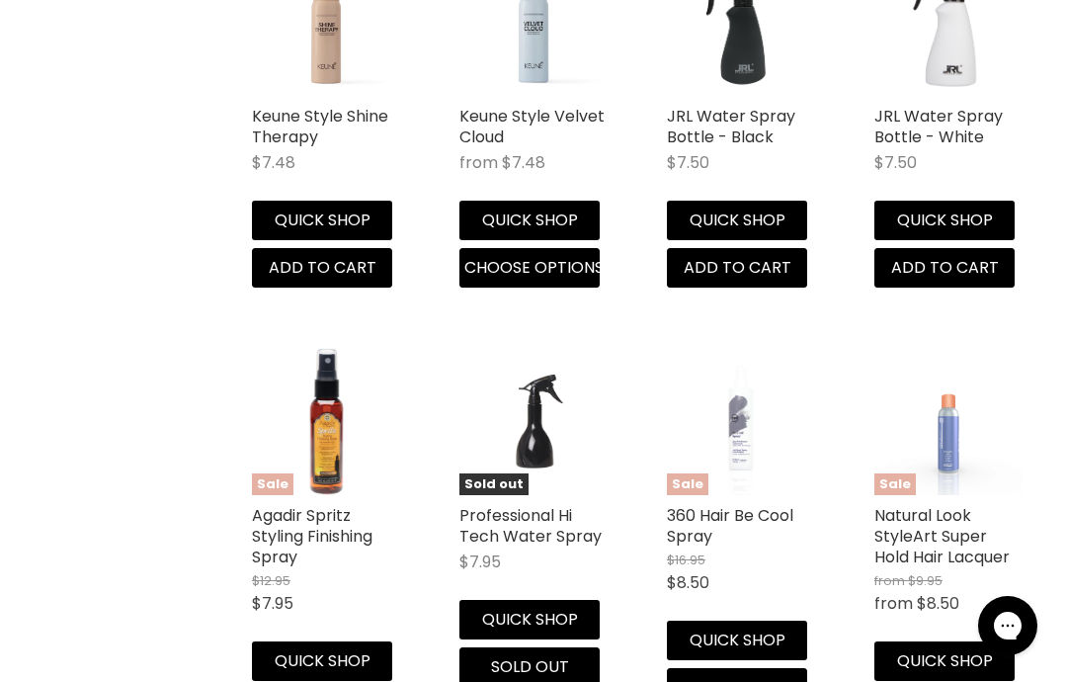
select select "price-ascending"
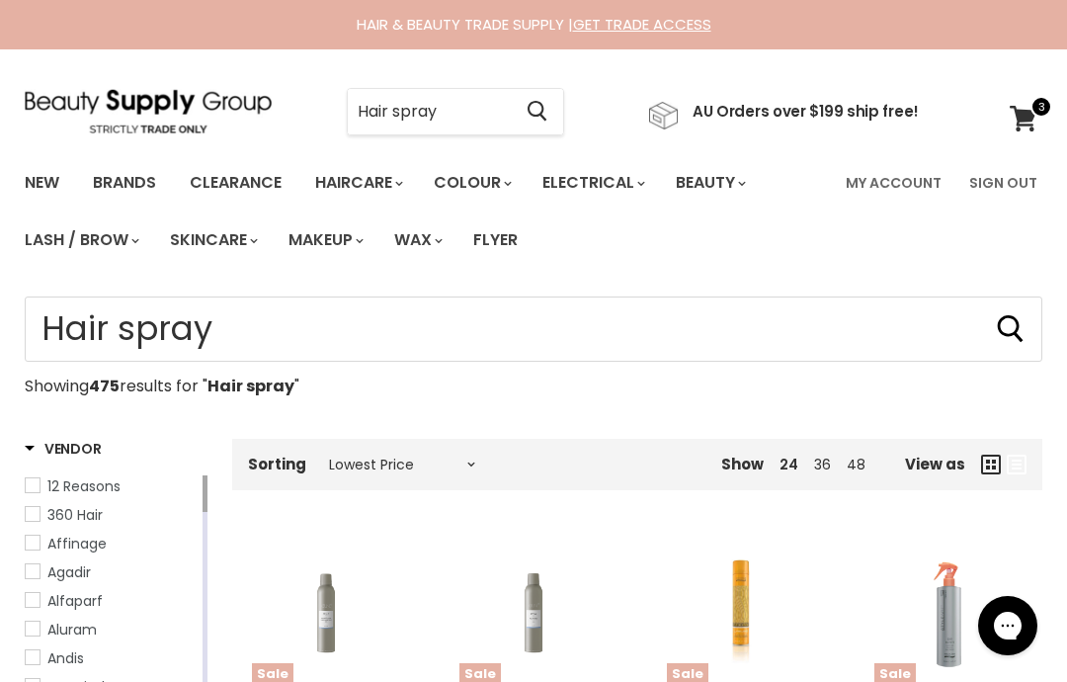
click at [464, 108] on input "Hair spray" at bounding box center [429, 111] width 163 height 45
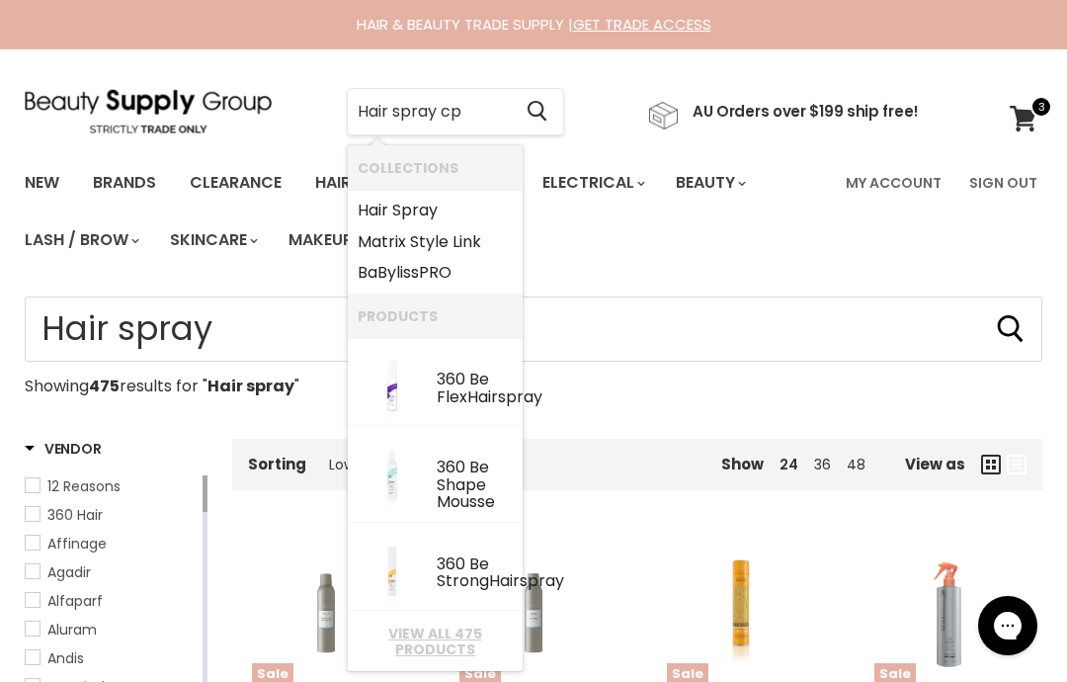
type input "Hair spray cpr"
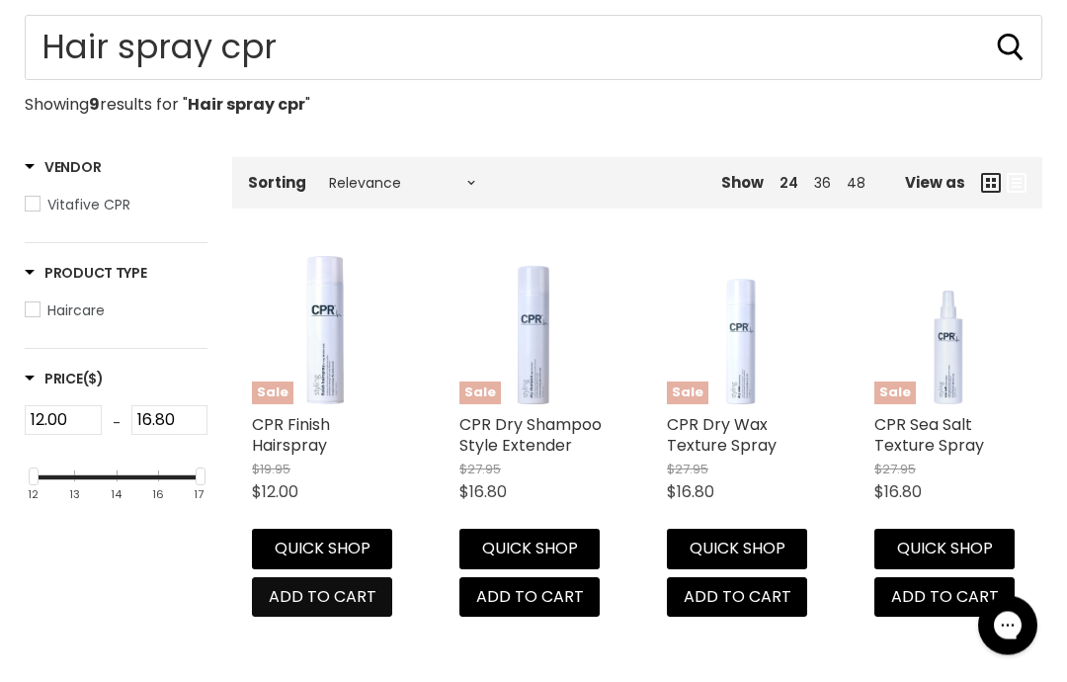
click at [355, 587] on span "Add to cart" at bounding box center [323, 597] width 108 height 23
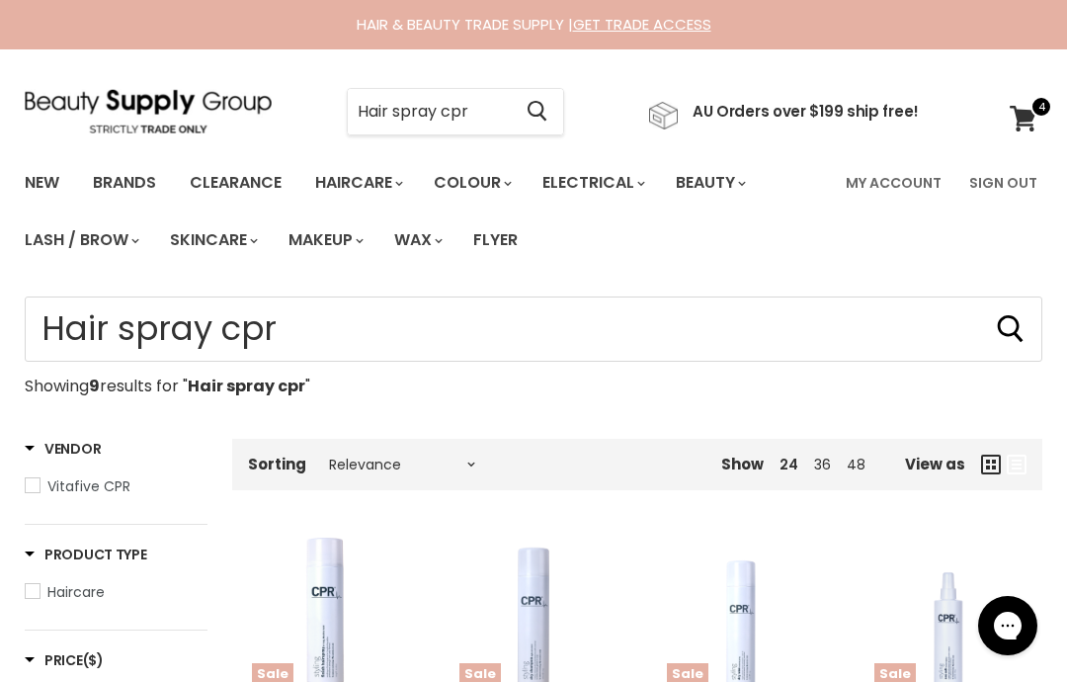
click at [483, 125] on input "Hair spray cpr" at bounding box center [429, 111] width 163 height 45
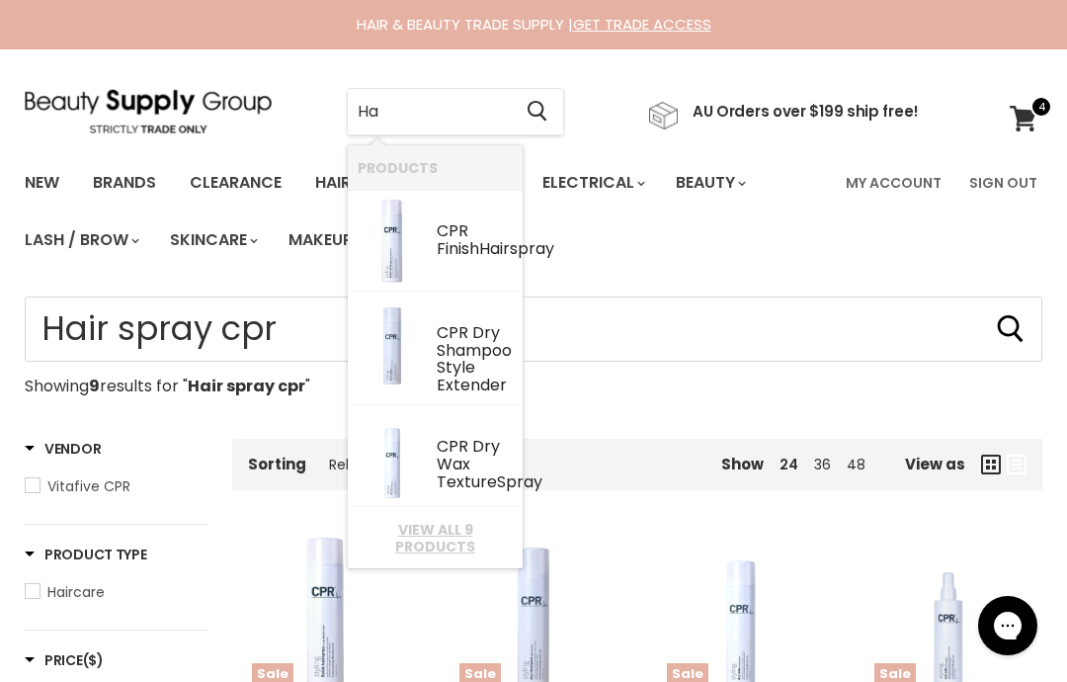
type input "H"
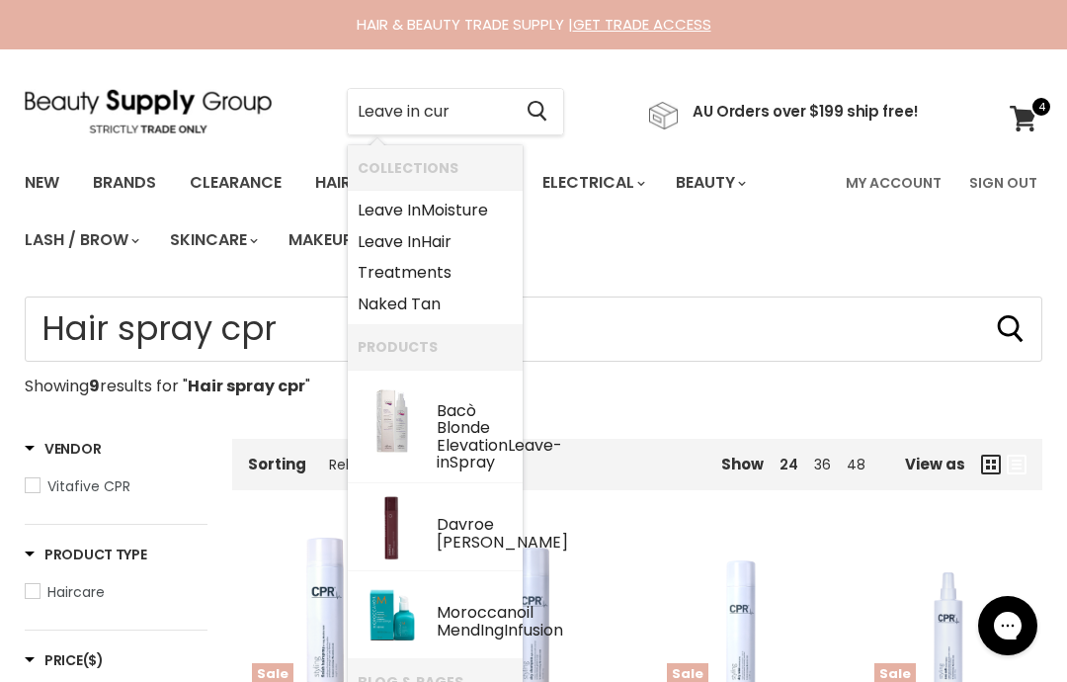
type input "Leave in curl"
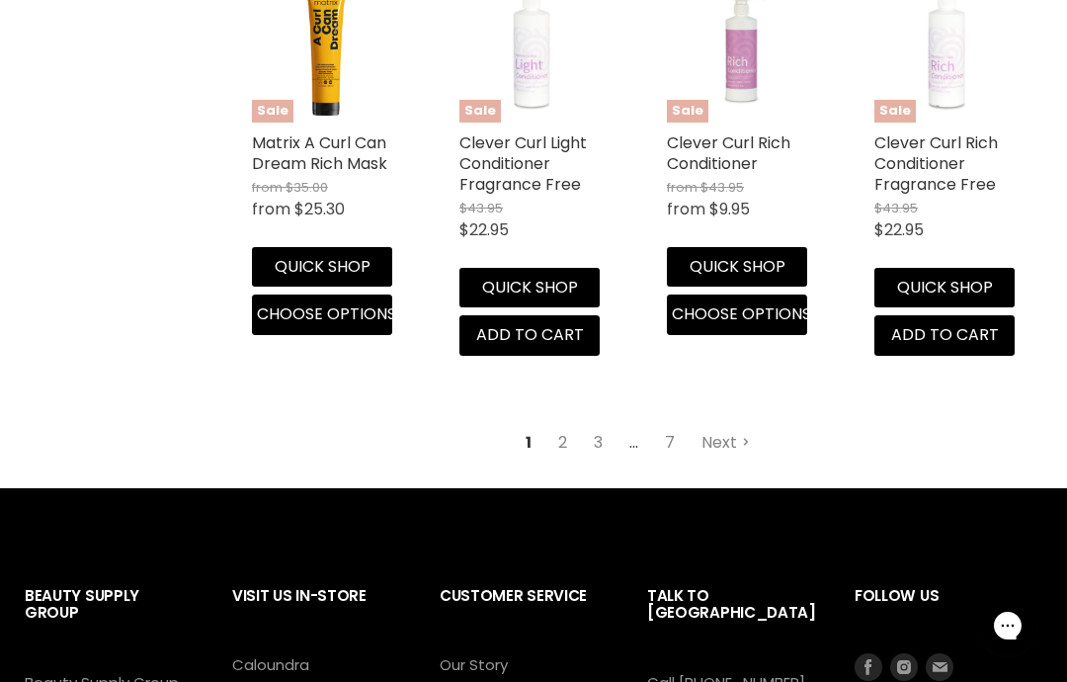
scroll to position [2746, 0]
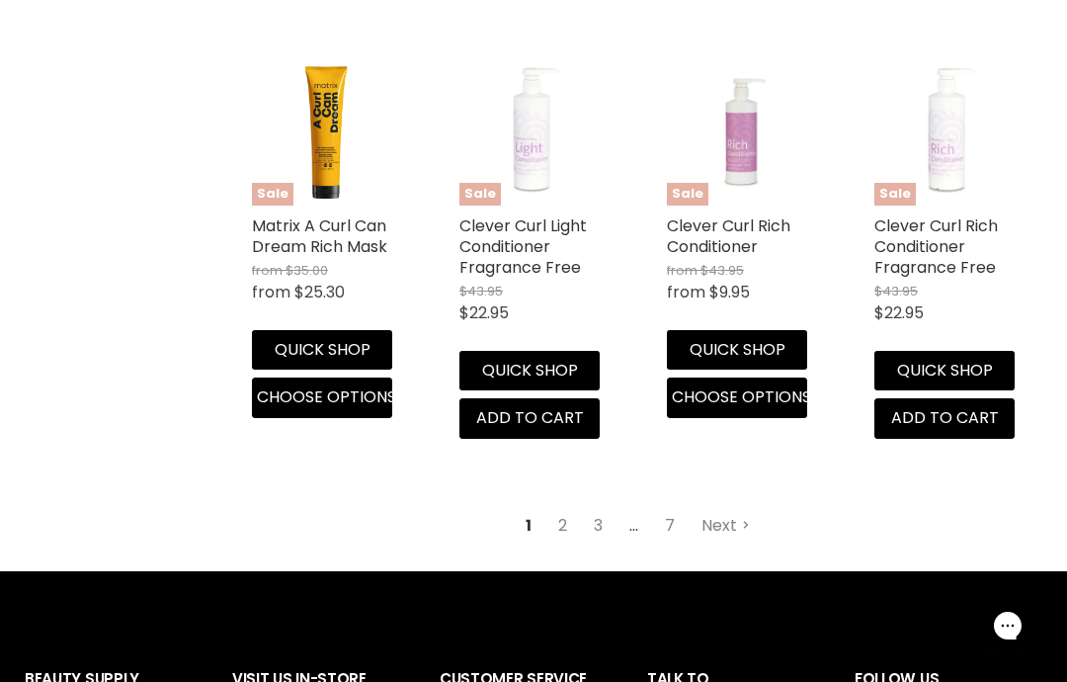
click at [562, 540] on link "2" at bounding box center [562, 526] width 31 height 36
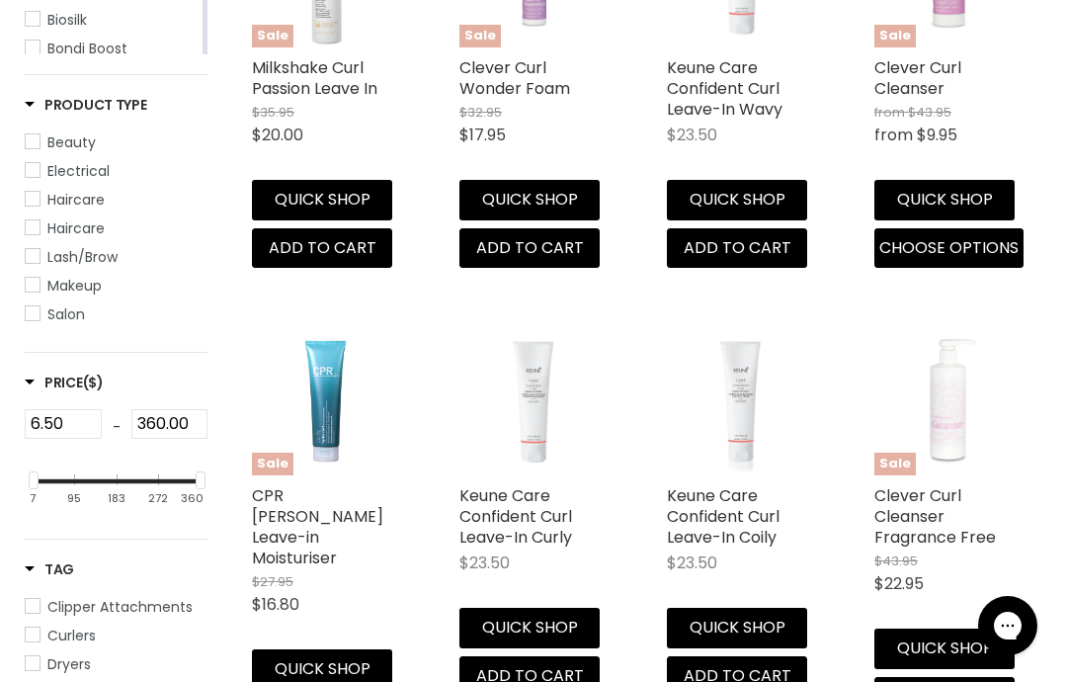
scroll to position [467, 0]
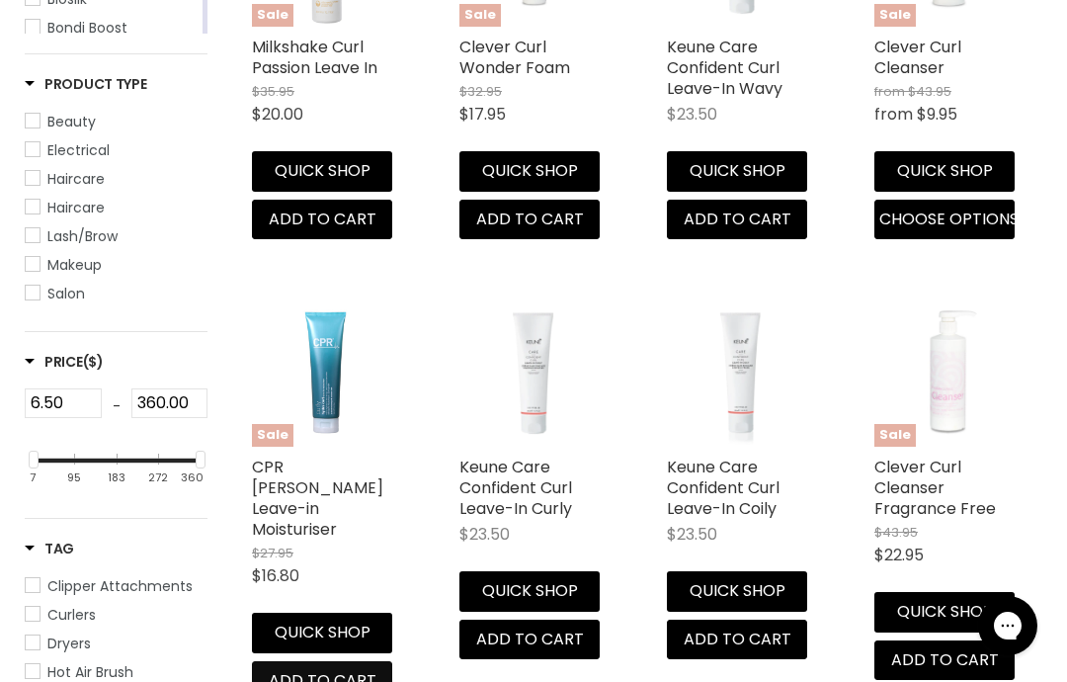
click at [347, 669] on span "Add to cart" at bounding box center [323, 680] width 108 height 23
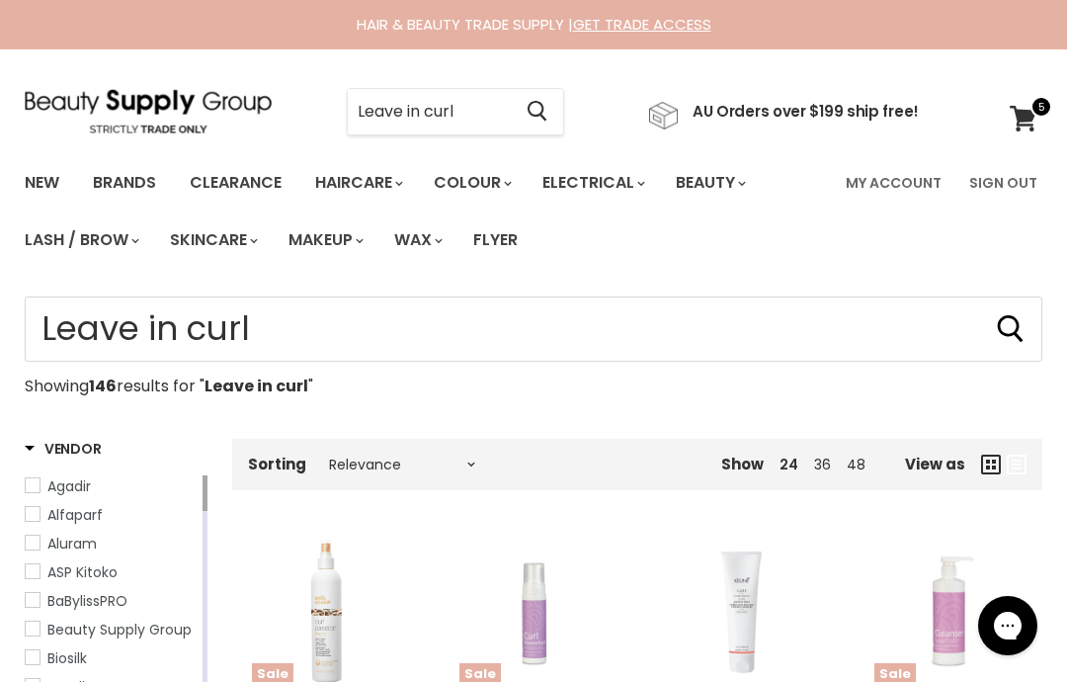
click at [482, 112] on input "Leave in curl" at bounding box center [429, 111] width 163 height 45
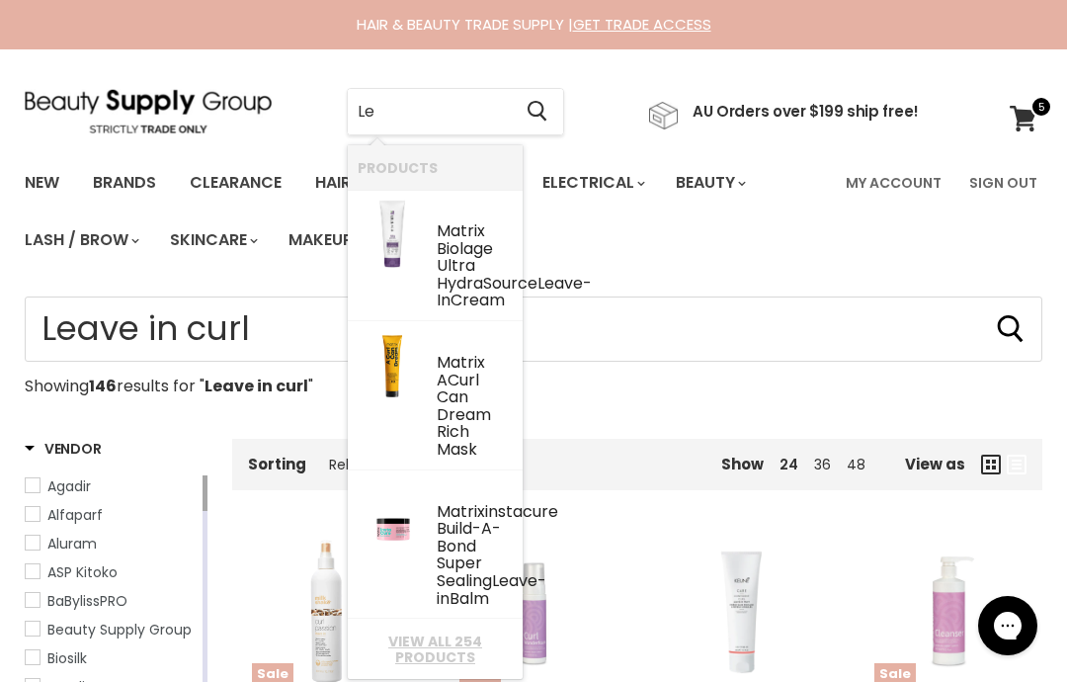
type input "L"
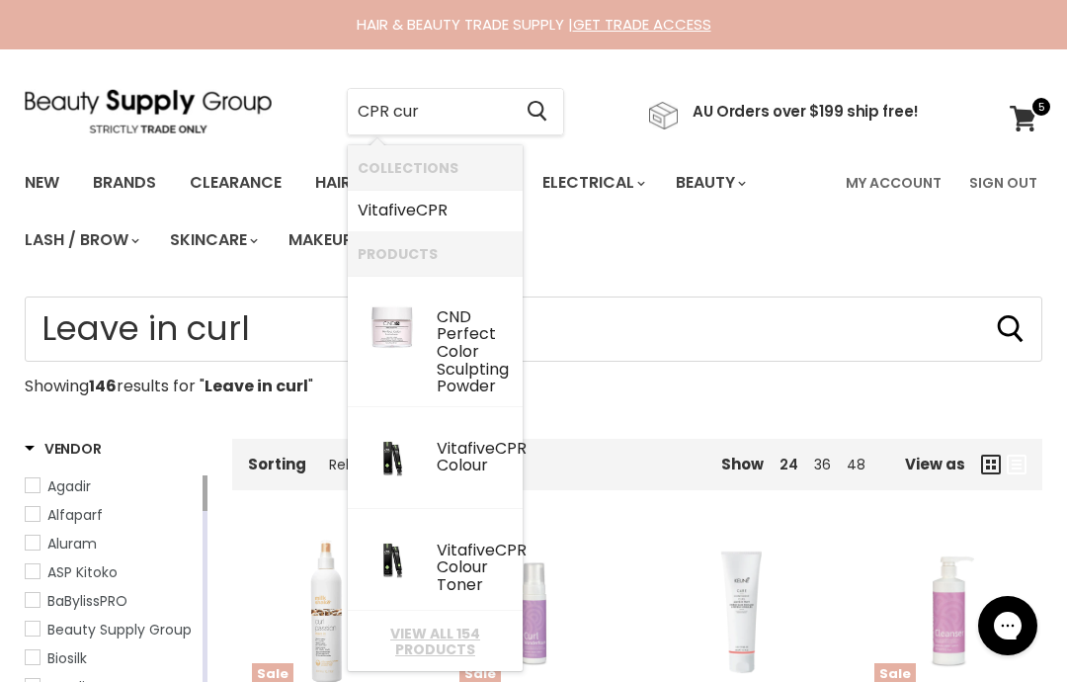
type input "CPR curl"
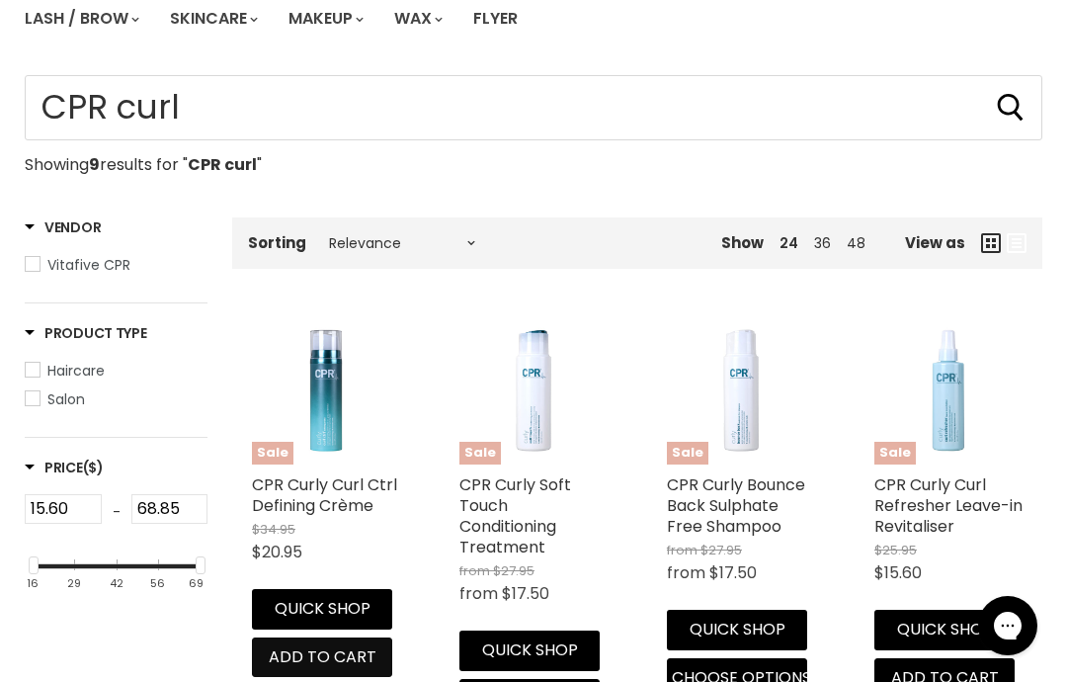
click at [343, 657] on span "Add to cart" at bounding box center [323, 656] width 108 height 23
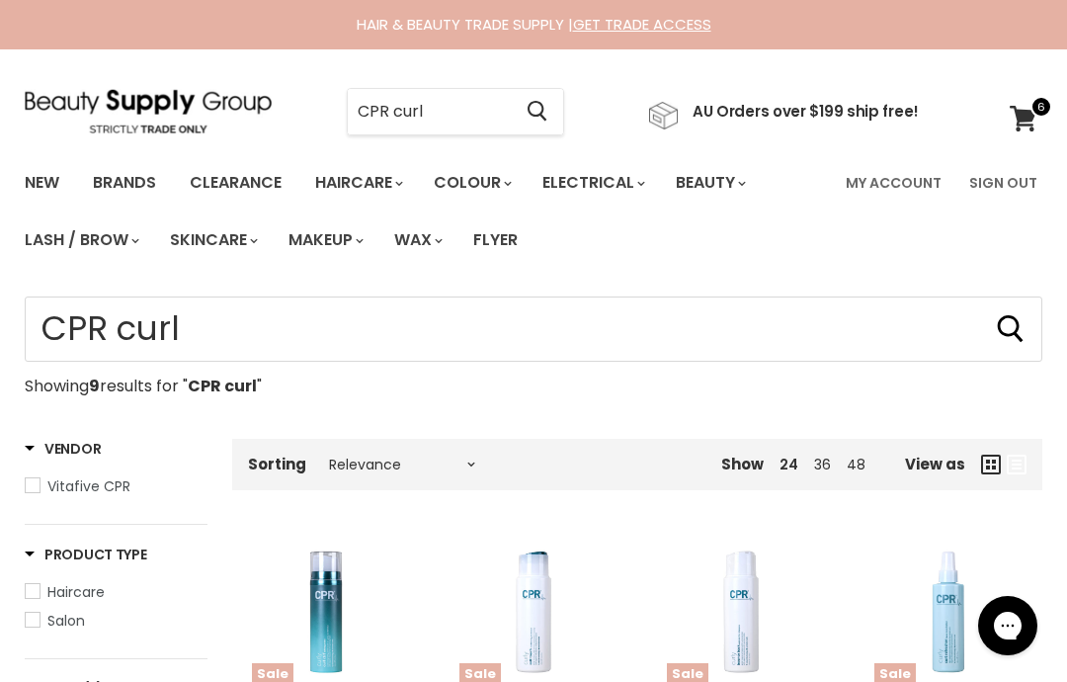
click at [504, 121] on input "CPR curl" at bounding box center [429, 111] width 163 height 45
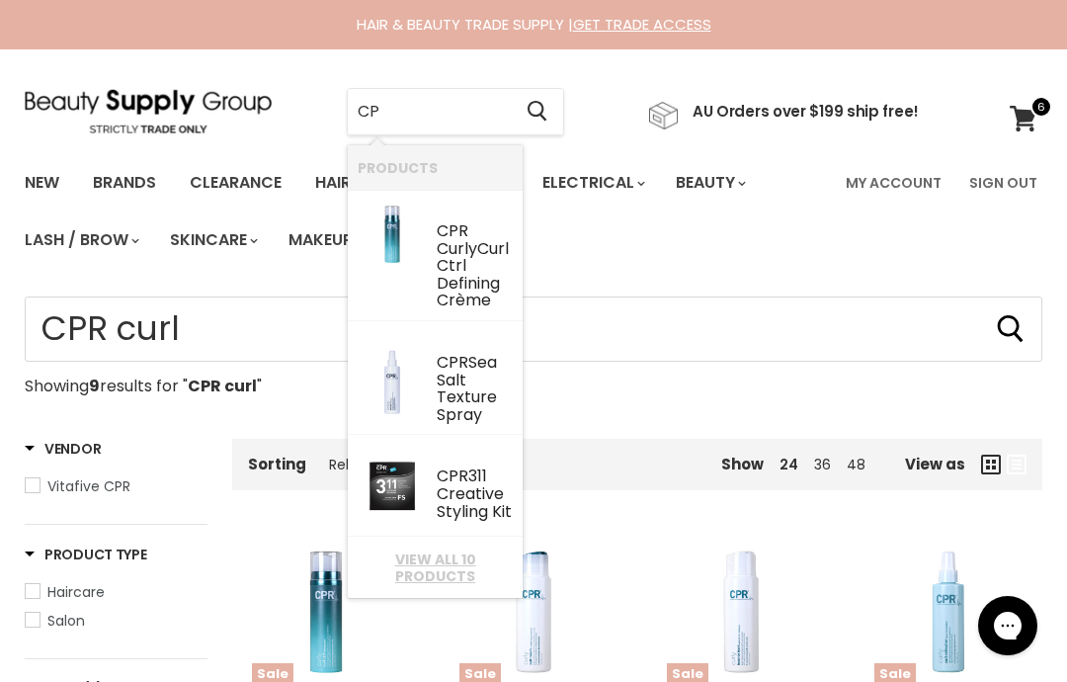
type input "C"
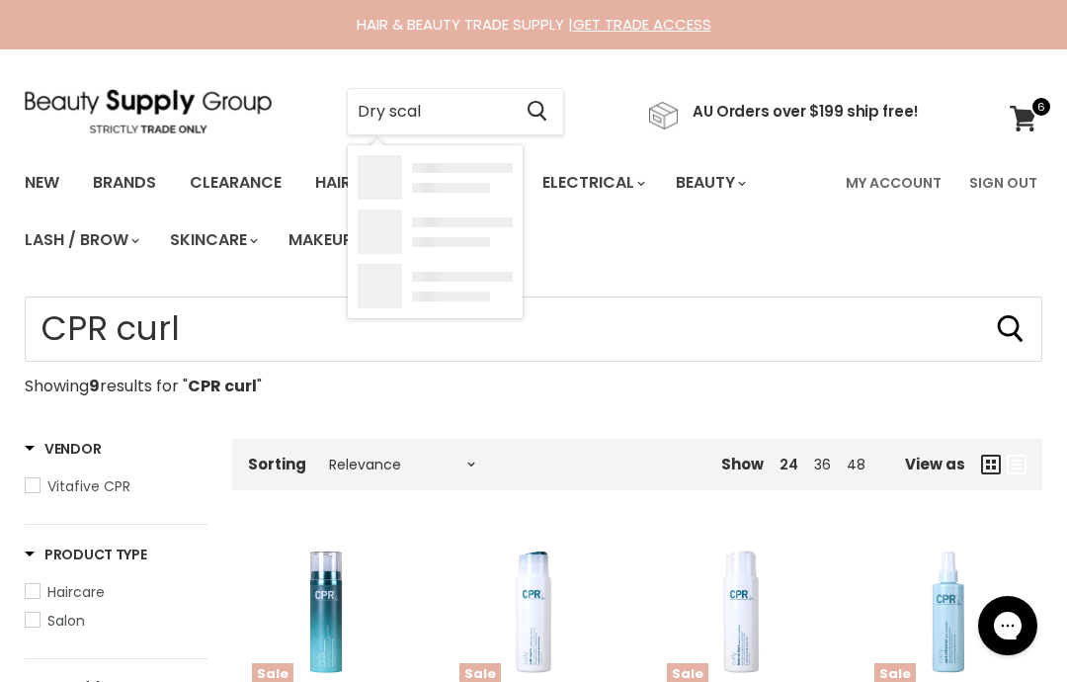
type input "Dry scalp"
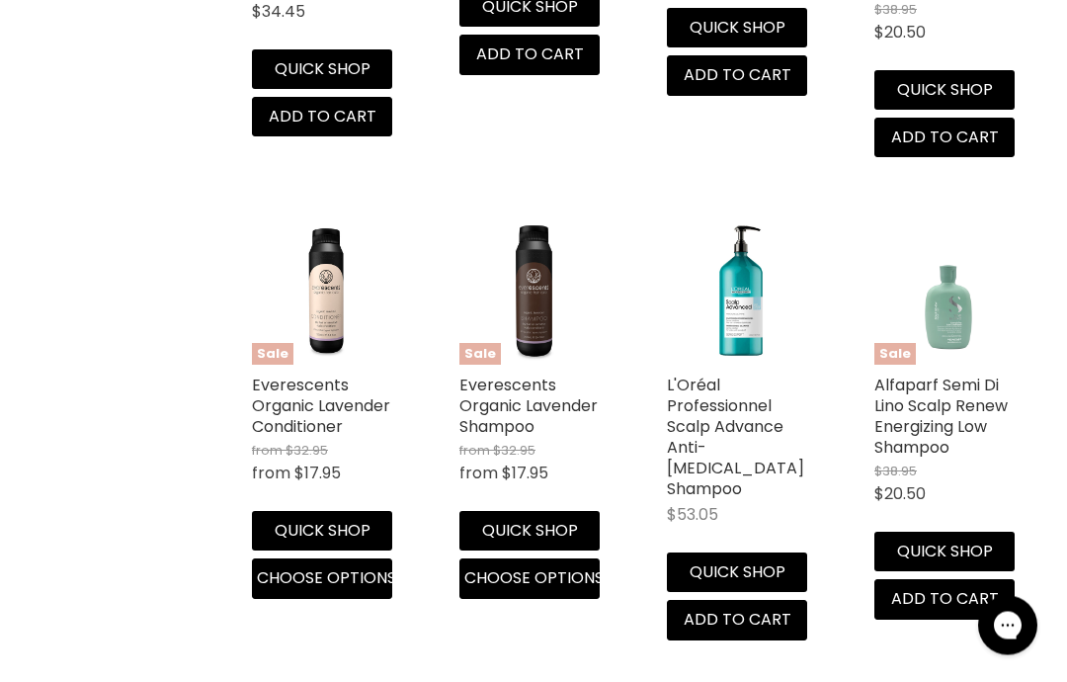
scroll to position [2568, 0]
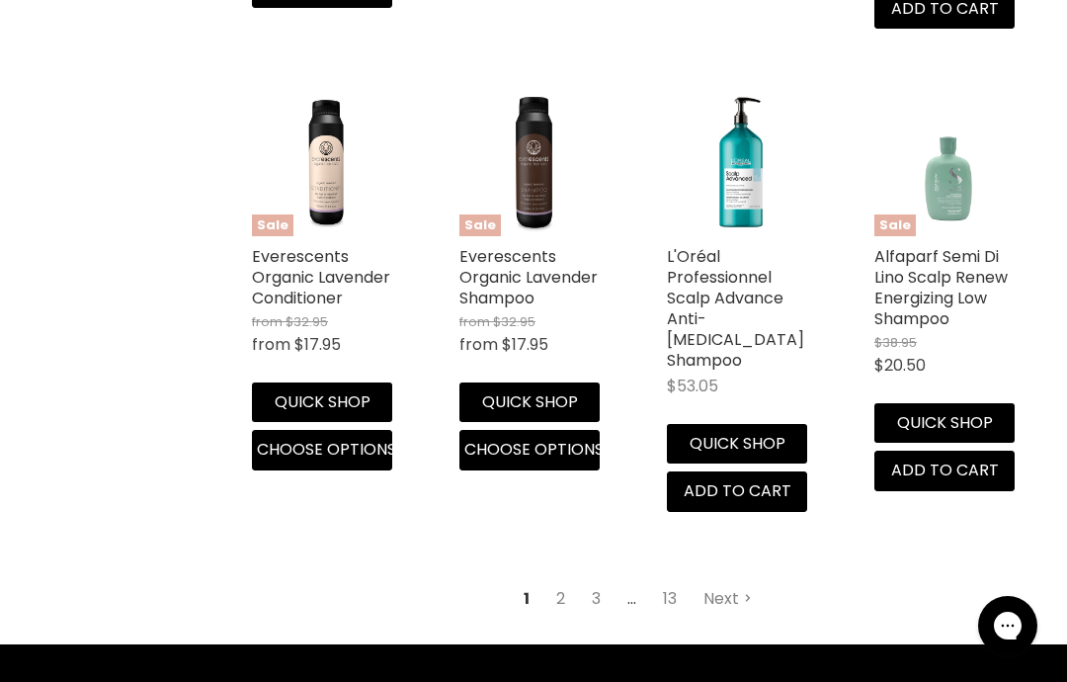
click at [554, 581] on link "2" at bounding box center [560, 599] width 31 height 36
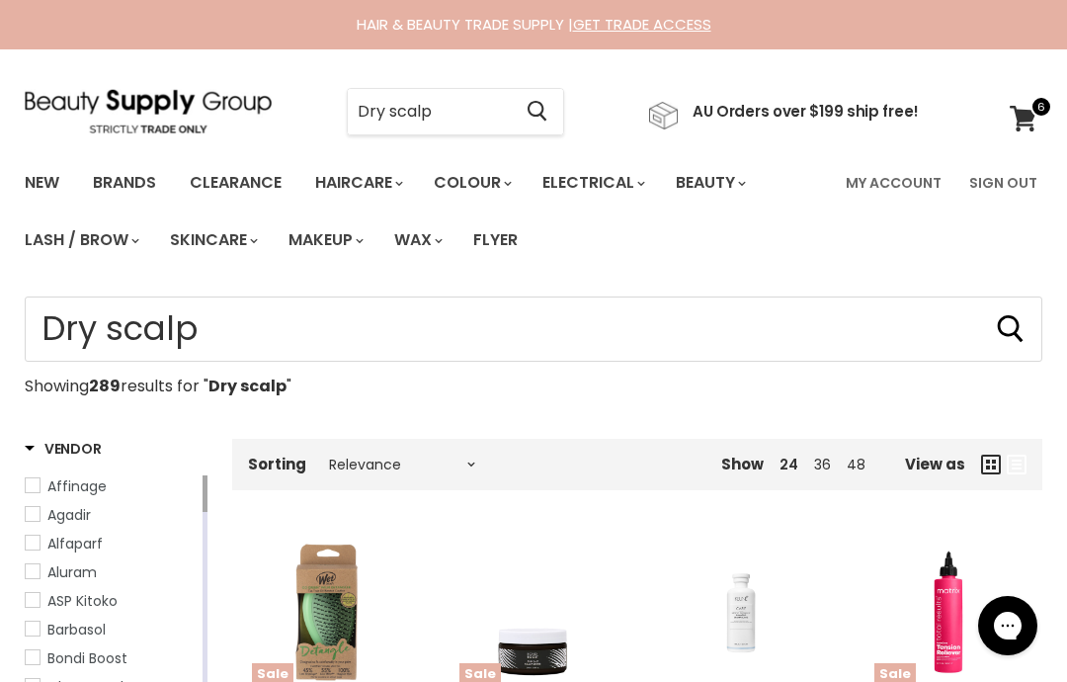
click at [1032, 114] on span at bounding box center [1041, 107] width 22 height 22
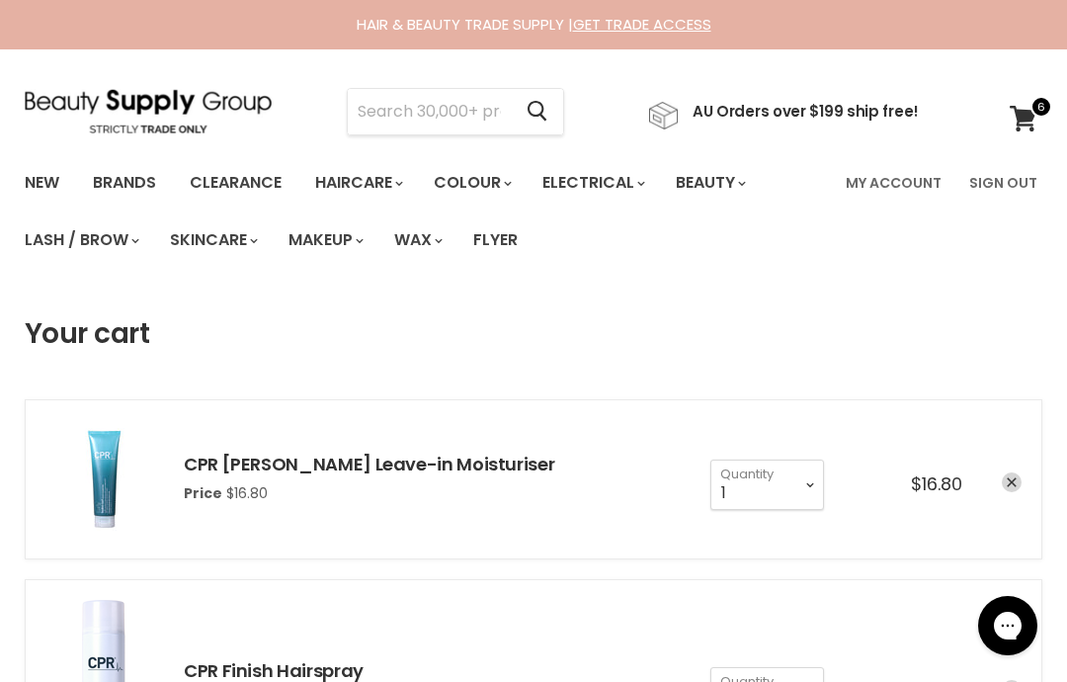
click at [141, 181] on link "Brands" at bounding box center [124, 182] width 93 height 41
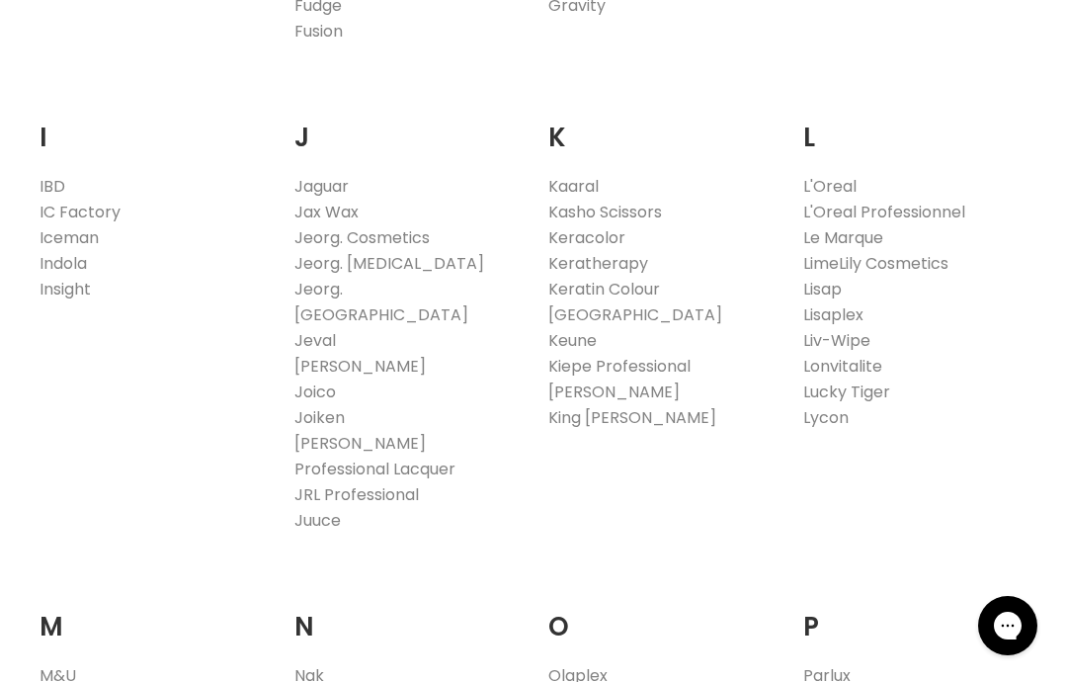
scroll to position [1667, 0]
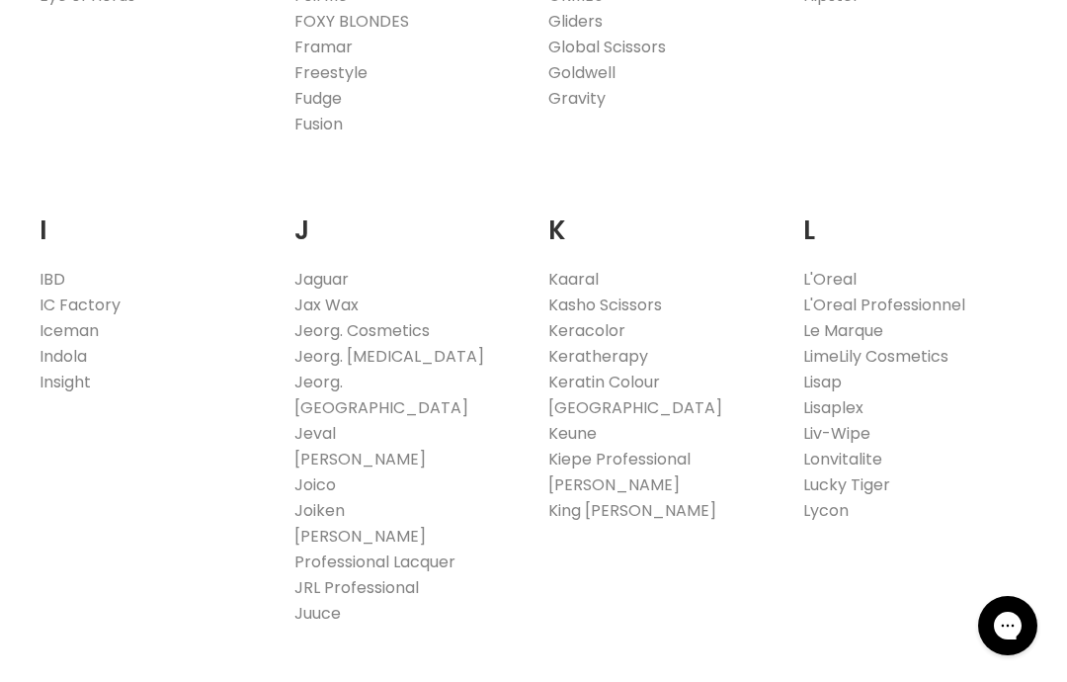
click at [831, 505] on link "Lycon" at bounding box center [825, 510] width 45 height 23
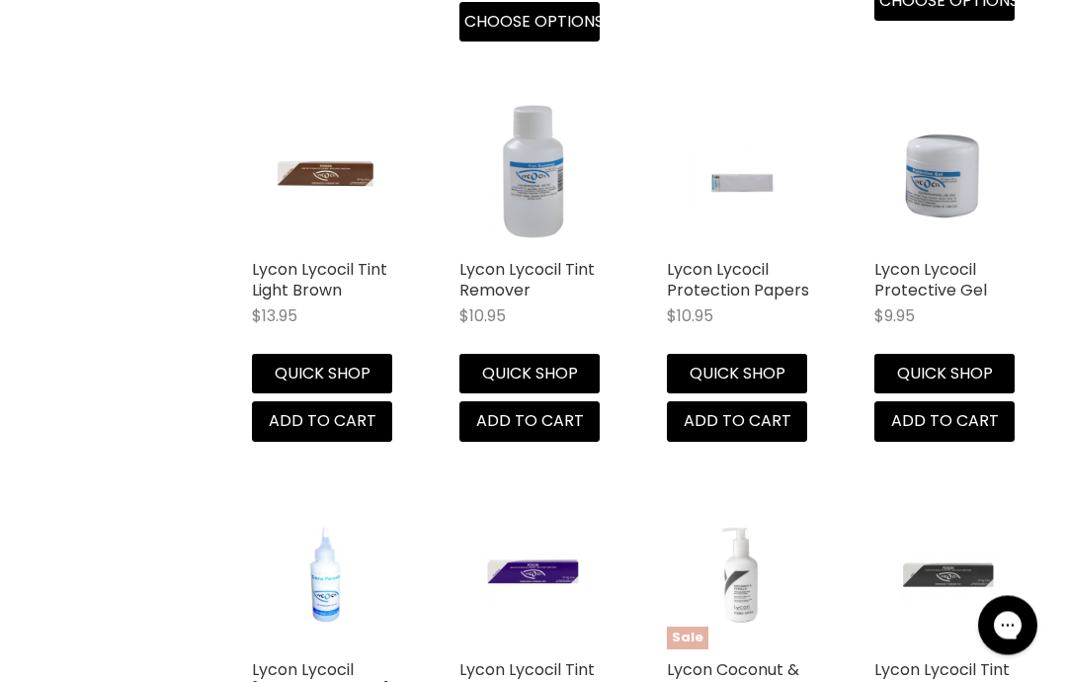
scroll to position [3685, 0]
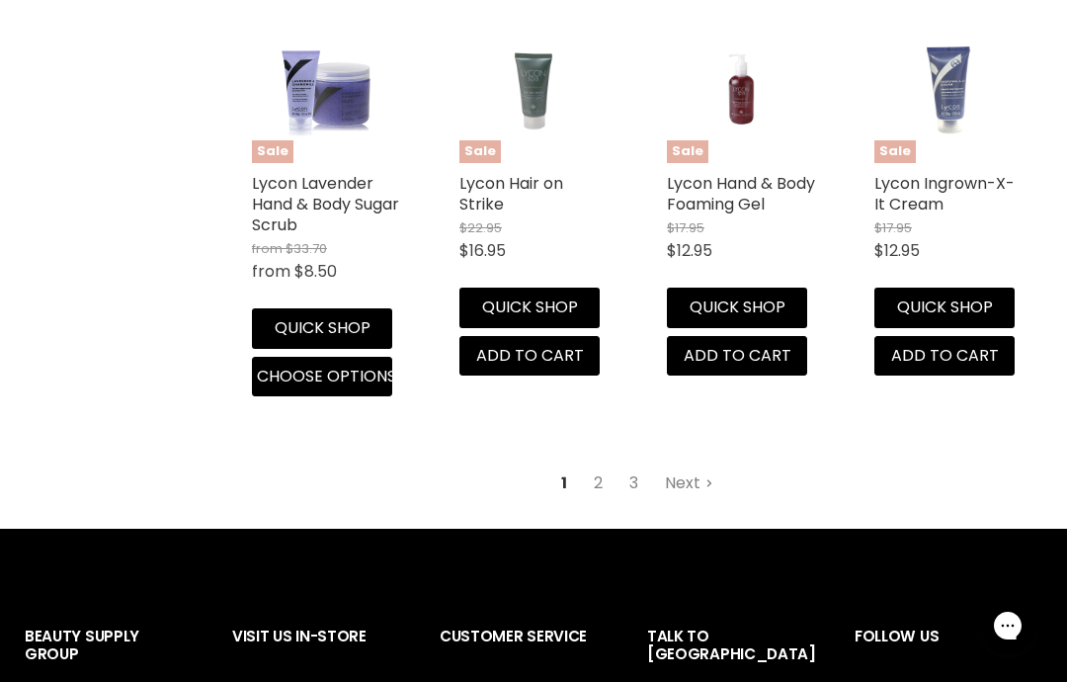
click at [596, 484] on link "2" at bounding box center [598, 483] width 31 height 36
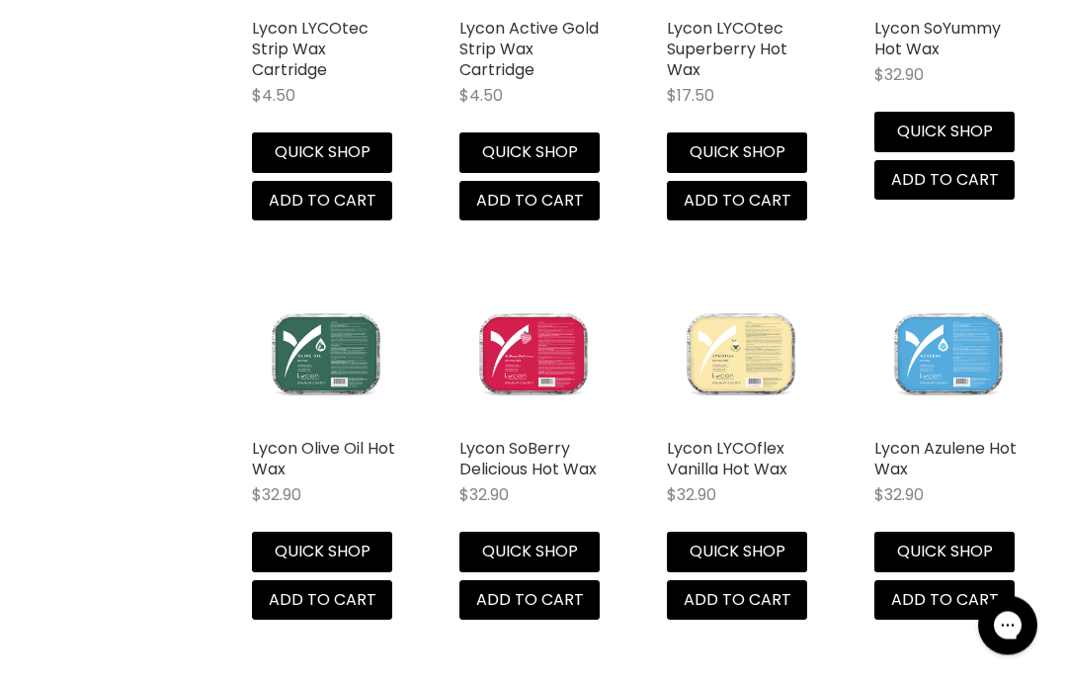
scroll to position [4809, 0]
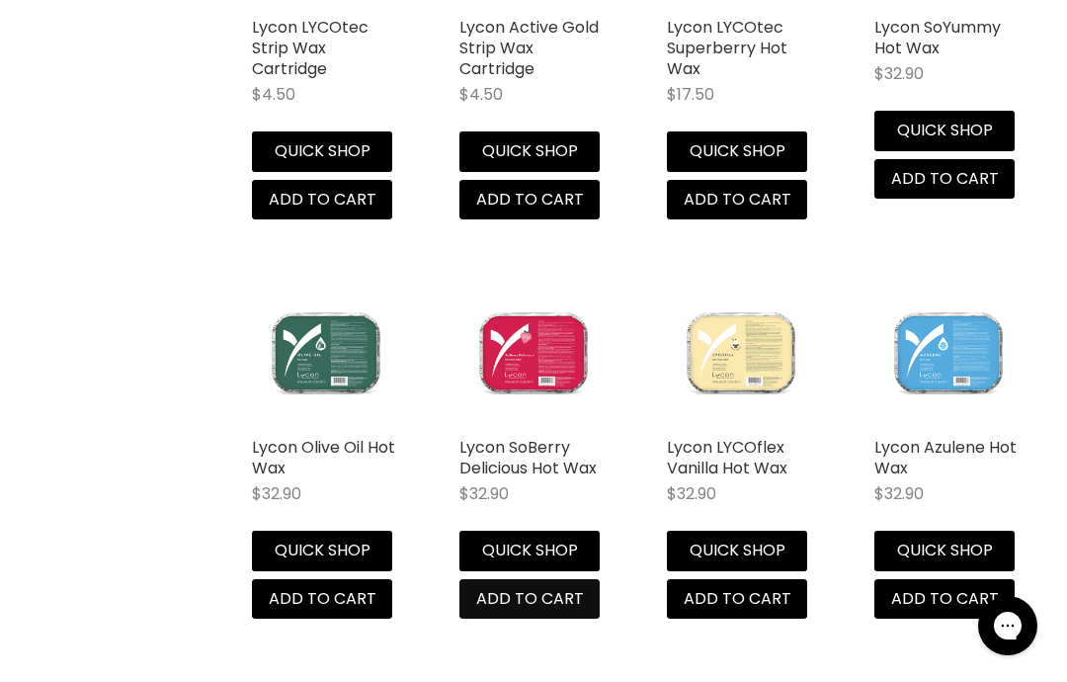
click at [570, 587] on span "Add to cart" at bounding box center [530, 598] width 108 height 23
click at [519, 587] on span "Add to cart" at bounding box center [530, 598] width 108 height 23
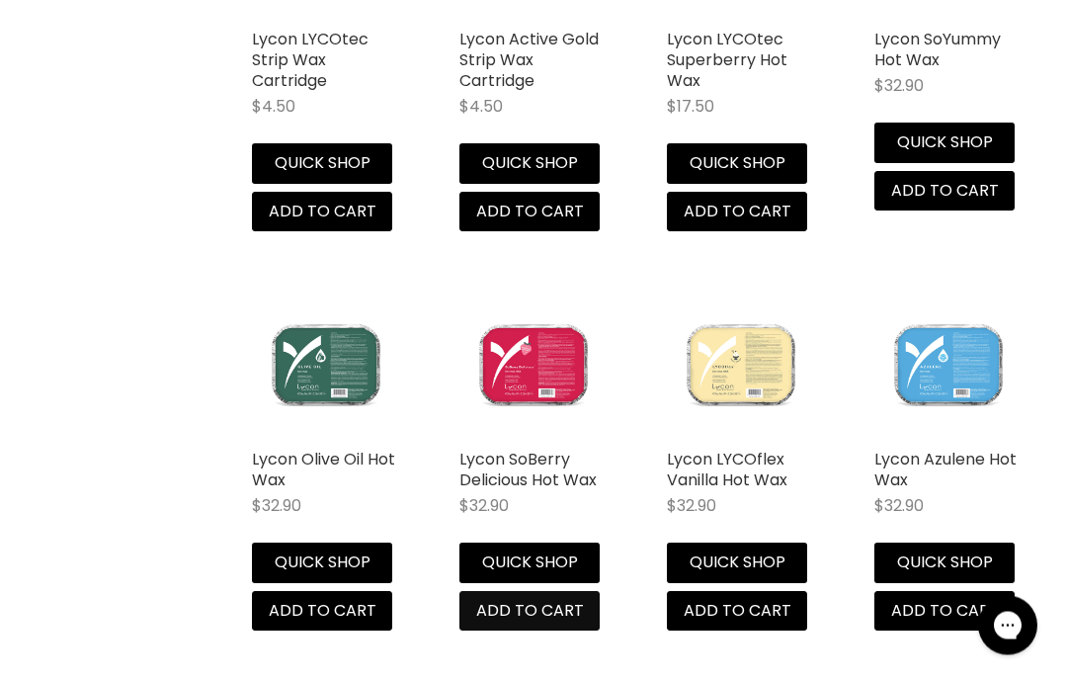
scroll to position [4796, 0]
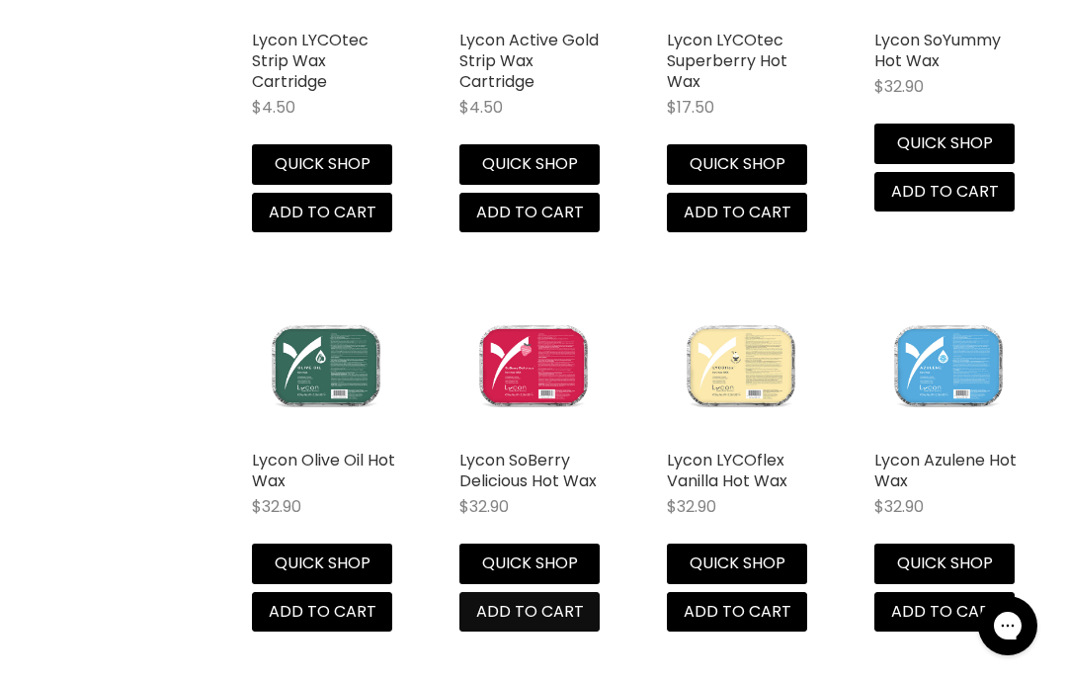
click at [552, 600] on span "Add to cart" at bounding box center [530, 611] width 108 height 23
click at [532, 600] on span "Add to cart" at bounding box center [530, 611] width 108 height 23
click at [549, 600] on span "Add to cart" at bounding box center [530, 611] width 108 height 23
click at [553, 600] on span "Add to cart" at bounding box center [530, 611] width 108 height 23
click at [565, 312] on img "Main content" at bounding box center [533, 365] width 148 height 148
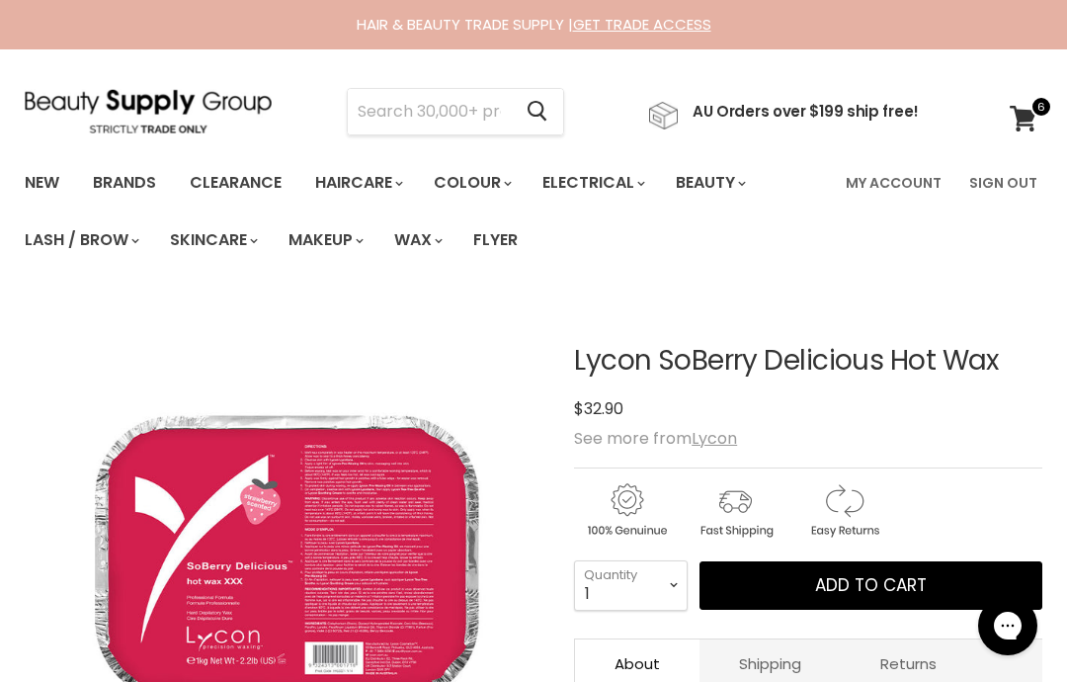
click at [819, 588] on span "Add to cart" at bounding box center [871, 585] width 112 height 24
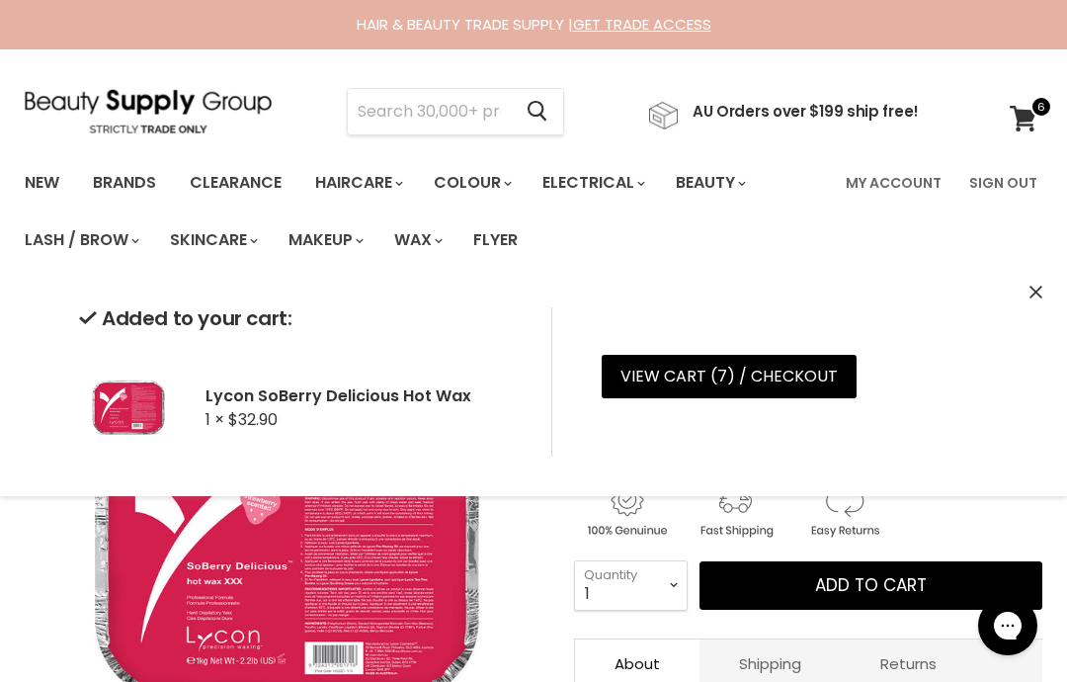
click at [456, 113] on input "Search" at bounding box center [429, 111] width 163 height 45
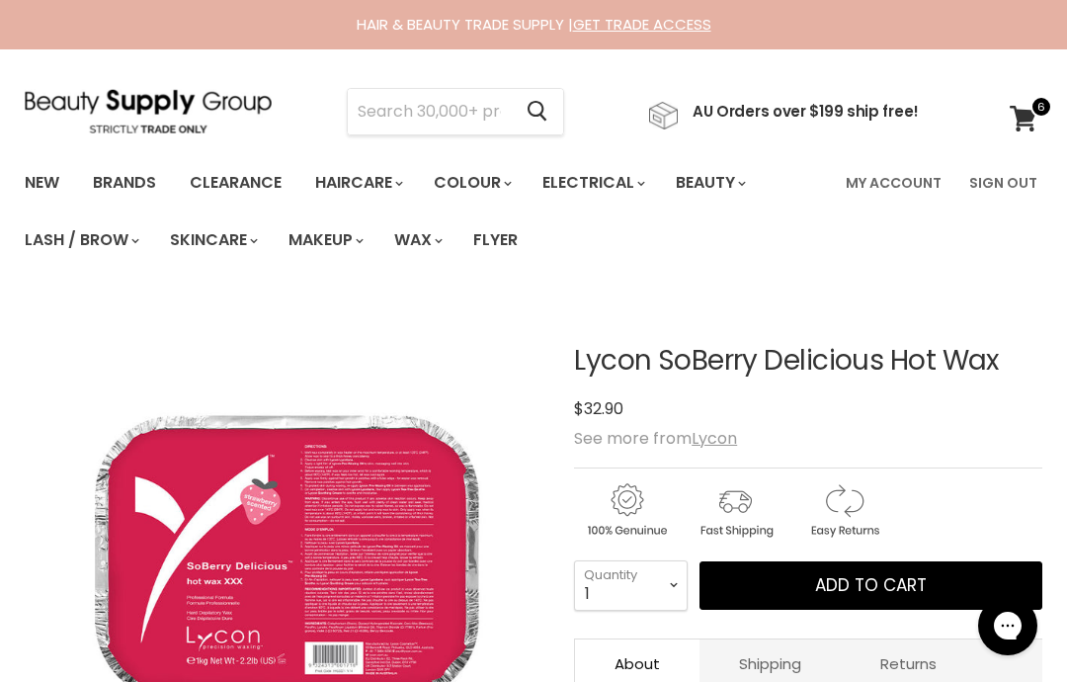
click at [415, 119] on input "Search" at bounding box center [429, 111] width 163 height 45
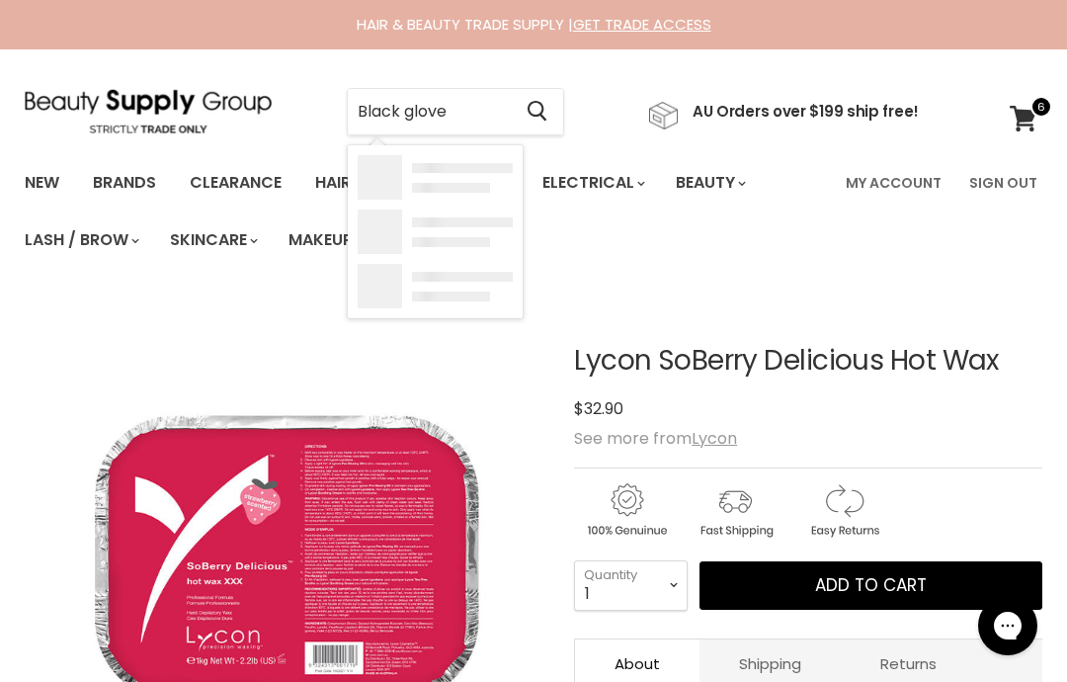
type input "Black gloves"
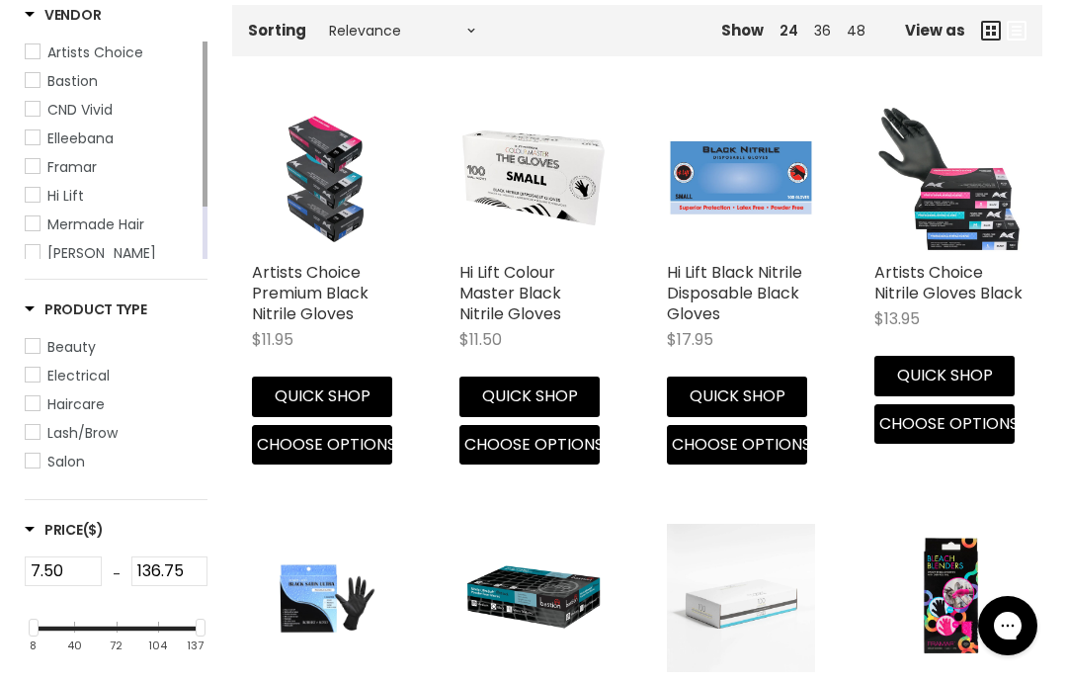
scroll to position [433, 0]
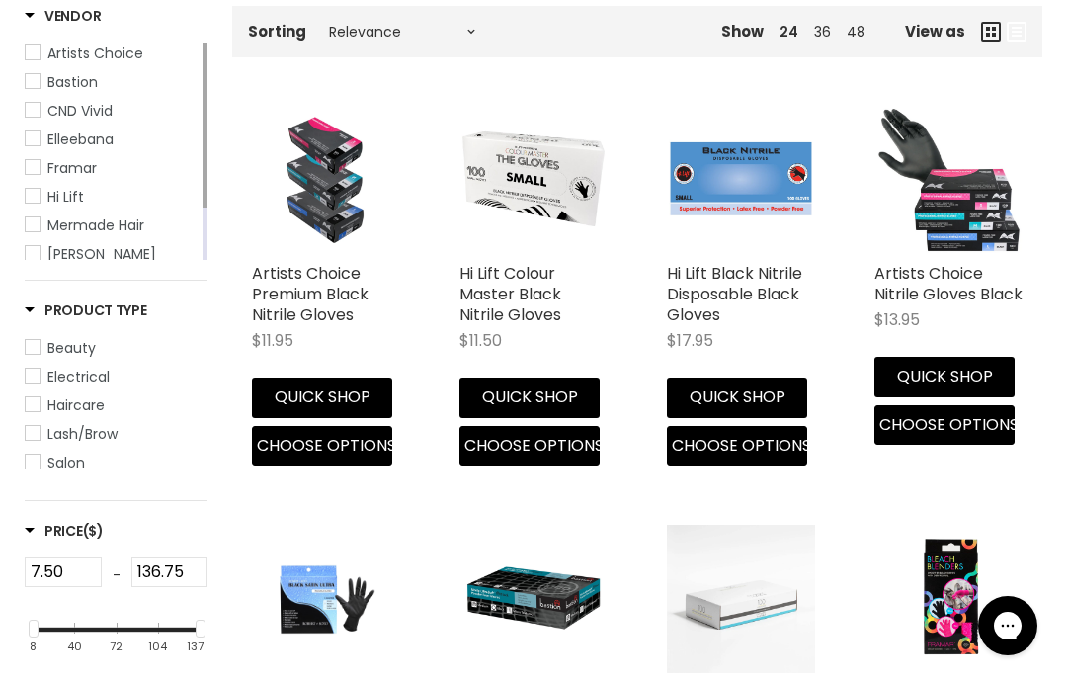
click at [346, 396] on button "Quick shop" at bounding box center [322, 397] width 140 height 40
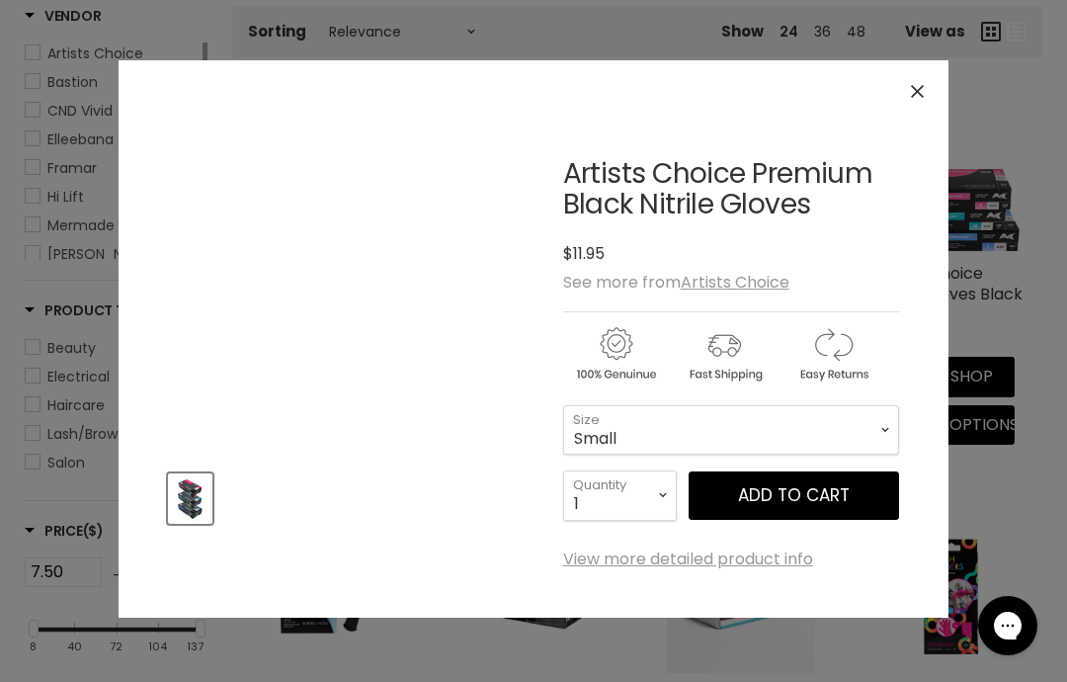
scroll to position [512, 0]
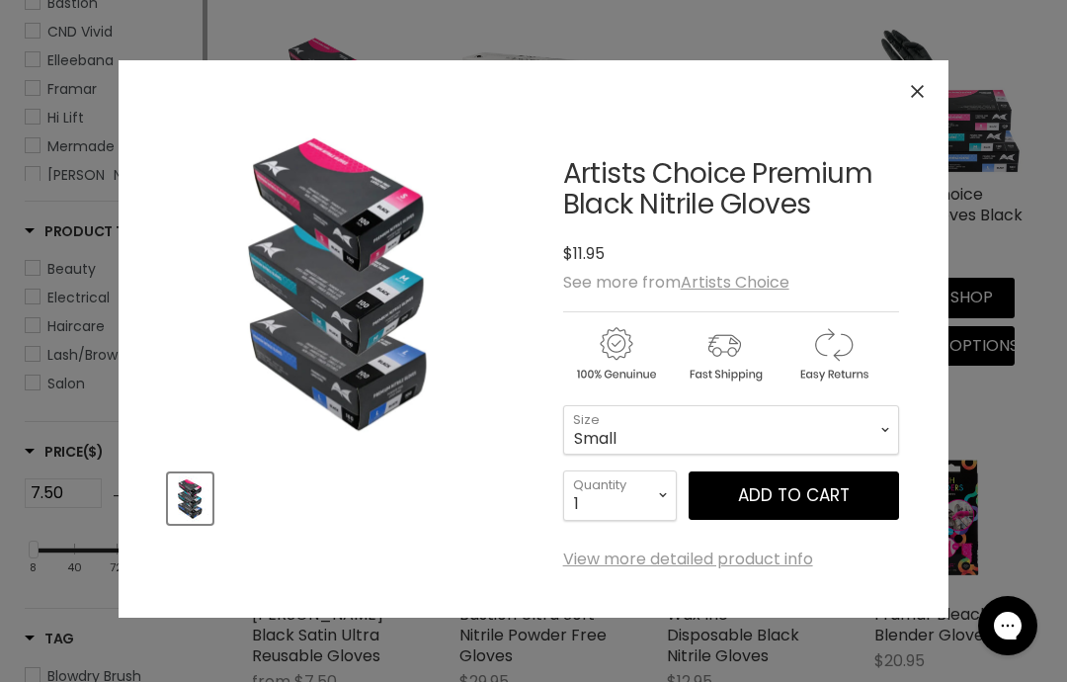
click at [649, 502] on select "1 2 3 4 5 6 7 8 9 10+" at bounding box center [620, 494] width 114 height 49
select select "3"
type input "3"
click at [649, 496] on select "1 2 3 4 5 6 7 8 9 10+" at bounding box center [620, 494] width 114 height 49
select select "2"
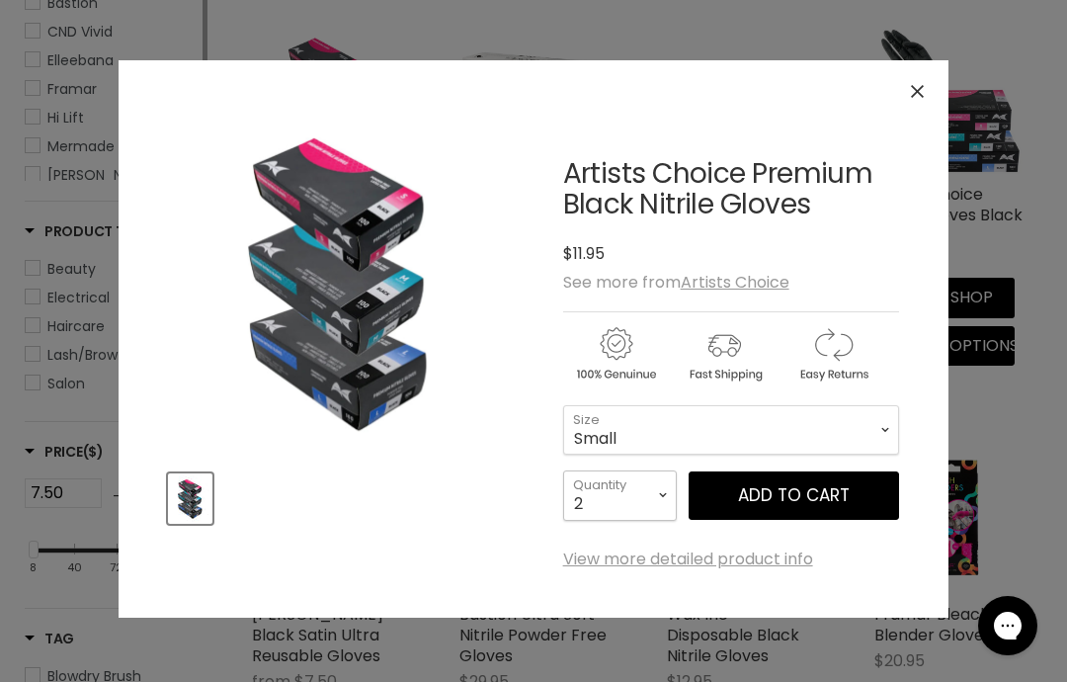
type input "2"
click at [822, 501] on span "Add to cart" at bounding box center [794, 495] width 112 height 24
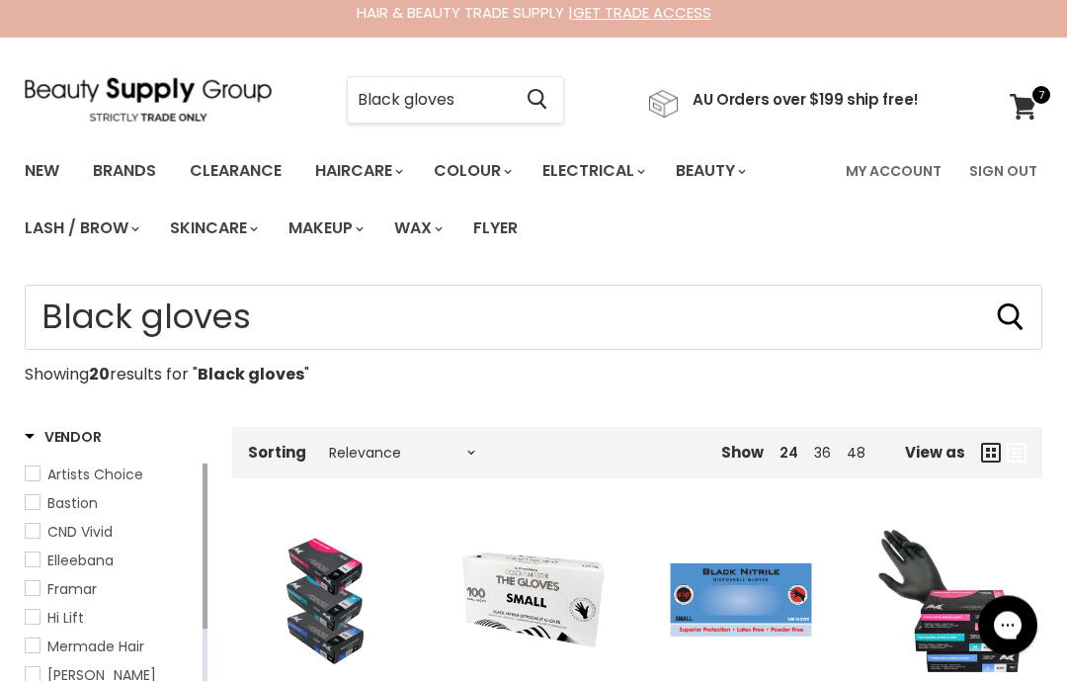
scroll to position [0, 0]
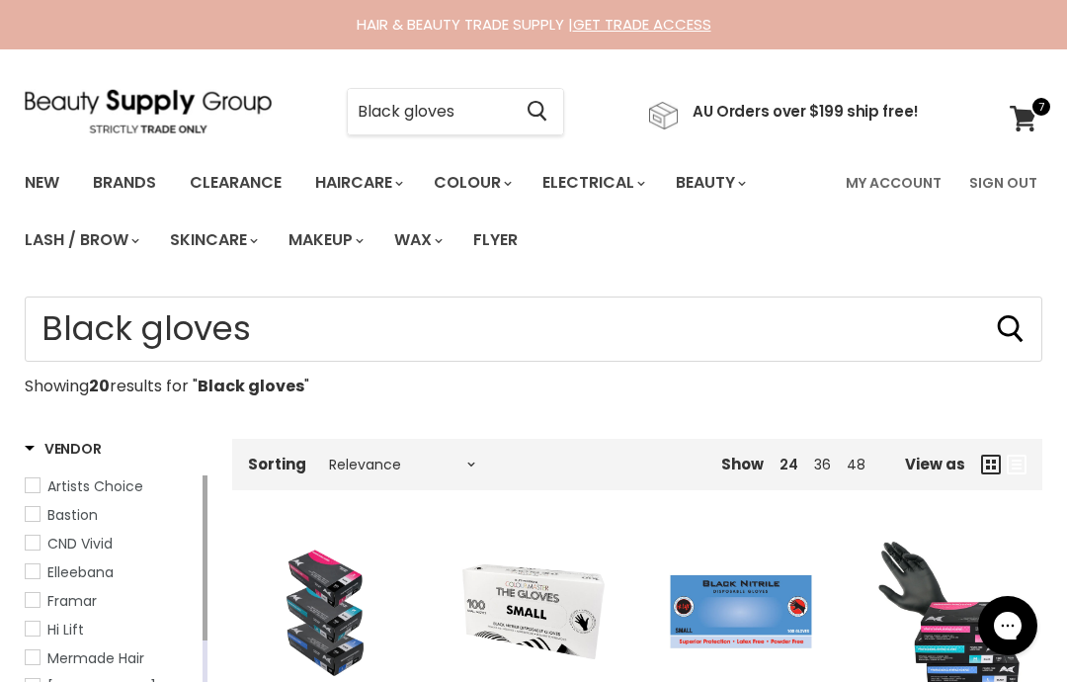
click at [488, 111] on input "Black gloves" at bounding box center [429, 111] width 163 height 45
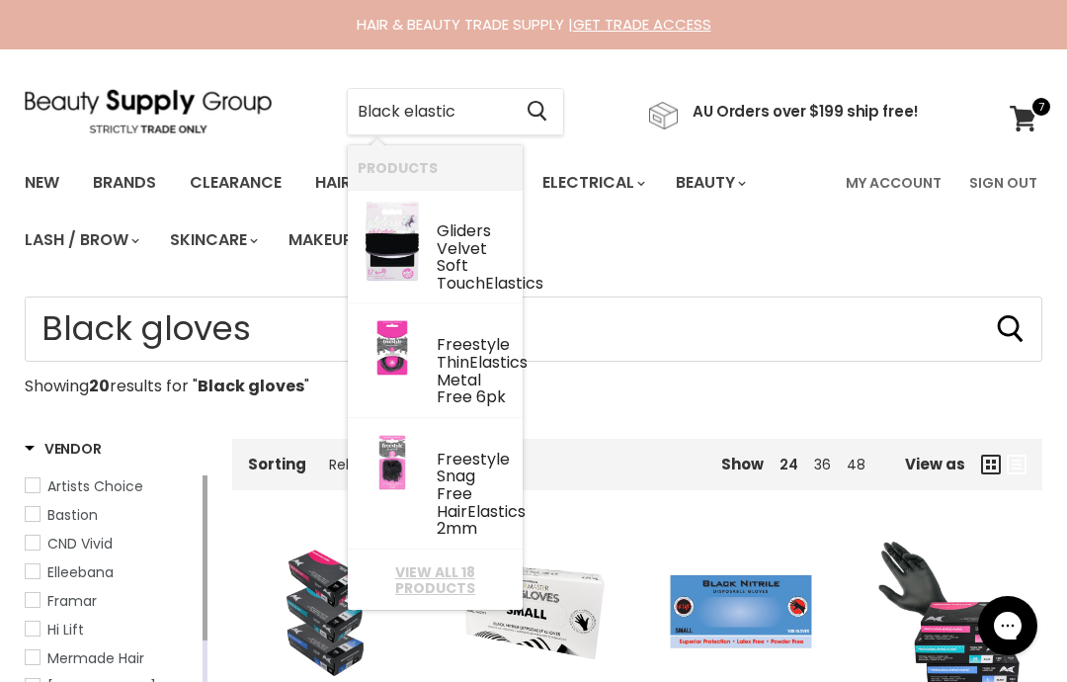
type input "Black elastics"
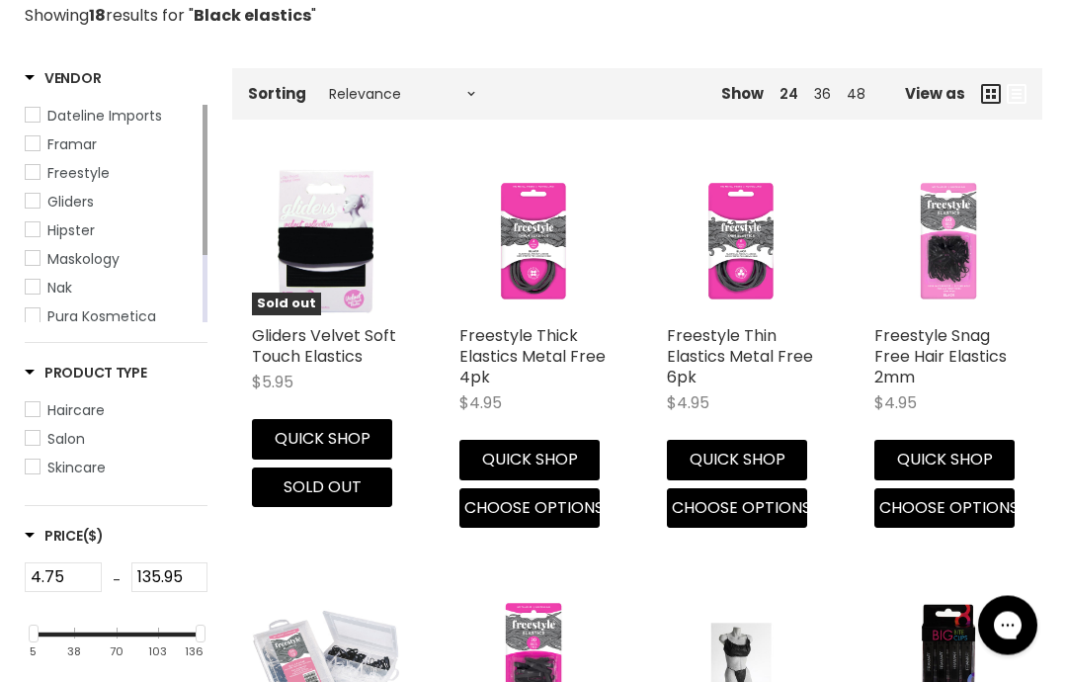
scroll to position [370, 0]
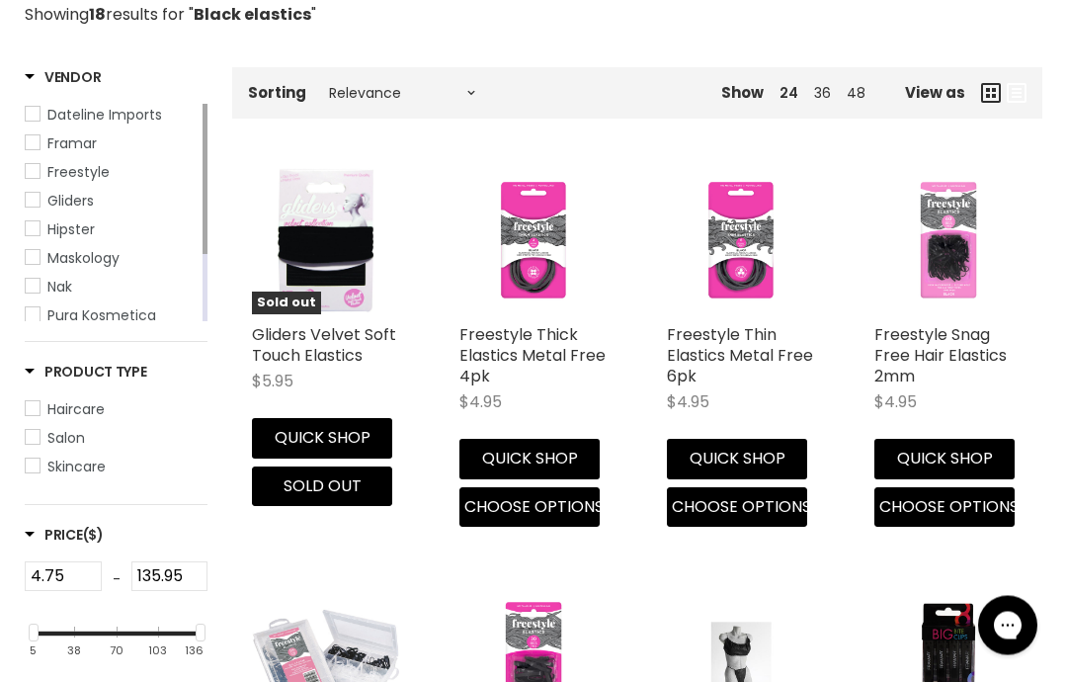
click at [554, 449] on button "Quick shop" at bounding box center [529, 460] width 140 height 40
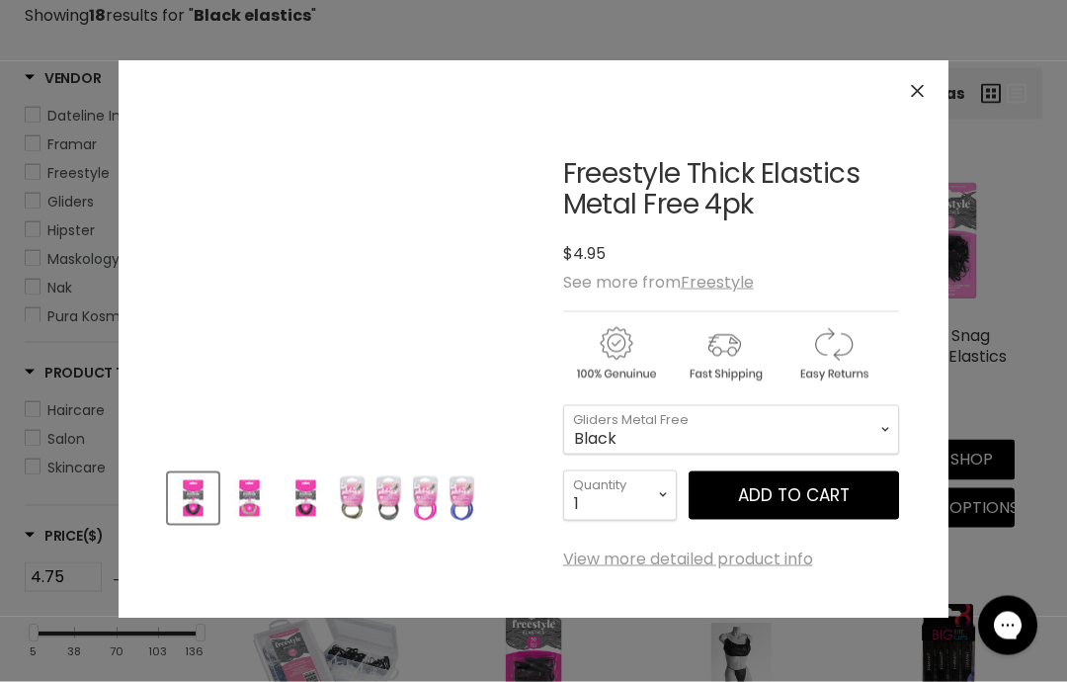
scroll to position [450, 0]
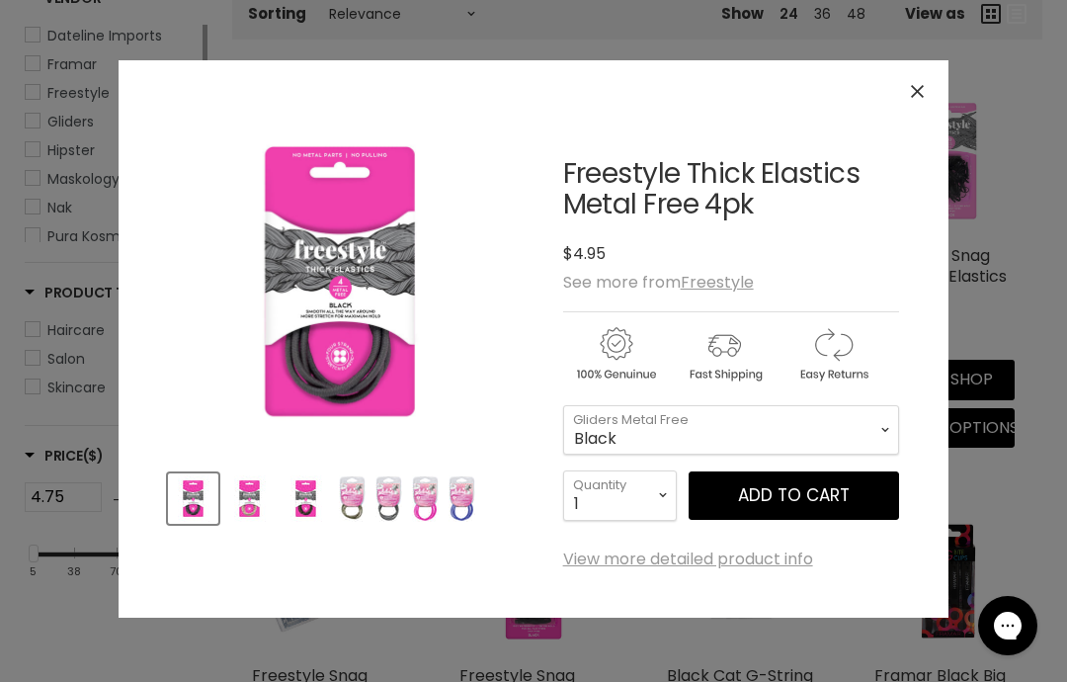
click at [805, 488] on span "Add to cart" at bounding box center [794, 495] width 112 height 24
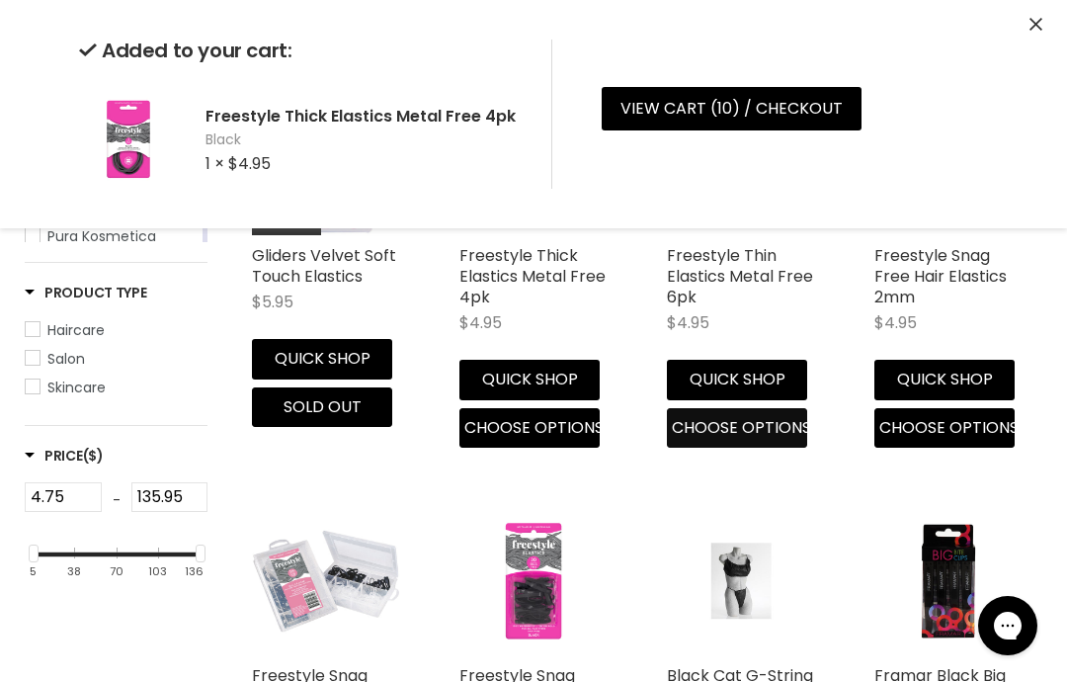
click at [774, 428] on span "Choose options" at bounding box center [741, 427] width 139 height 23
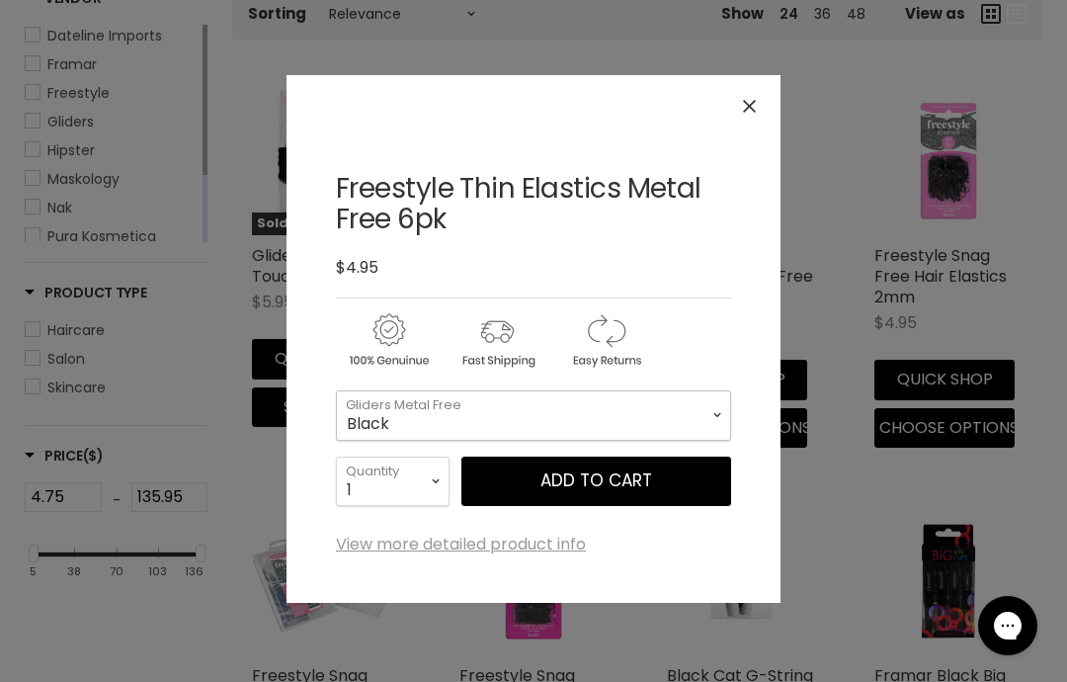
click at [649, 402] on select "Black Blonde Brown" at bounding box center [533, 414] width 395 height 49
select select "Brown"
click at [651, 478] on button "Add to cart" at bounding box center [596, 480] width 270 height 49
